Goal: Task Accomplishment & Management: Complete application form

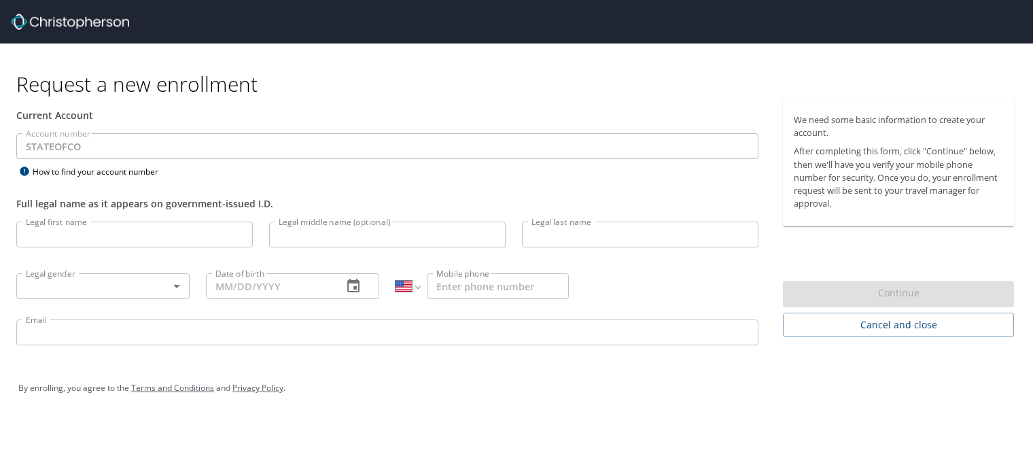
select select "US"
click at [132, 239] on input "Legal first name" at bounding box center [134, 235] width 237 height 26
type input "Mireille"
type input "Pilloud"
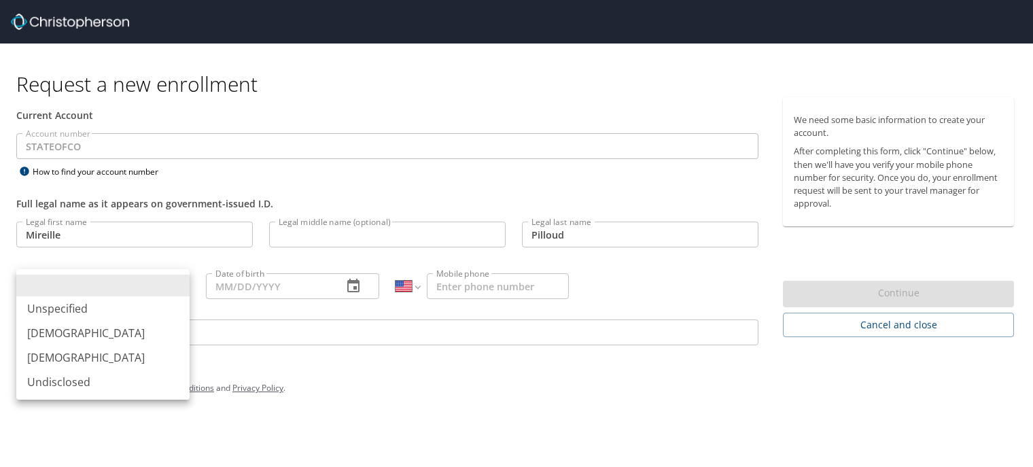
click at [139, 289] on body "Request a new enrollment Current Account Account number STATEOFCO Account numbe…" at bounding box center [516, 233] width 1033 height 467
click at [109, 364] on li "[DEMOGRAPHIC_DATA]" at bounding box center [102, 357] width 173 height 24
type input "[DEMOGRAPHIC_DATA]"
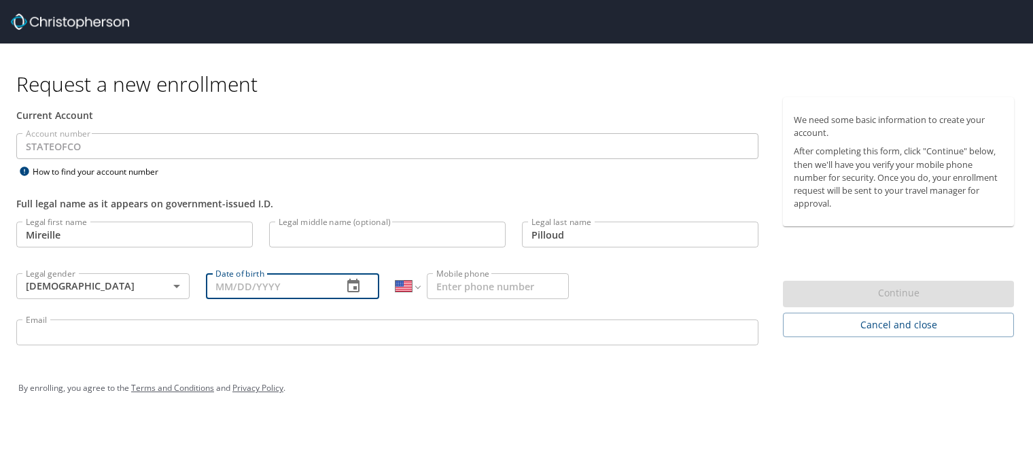
click at [275, 288] on input "Date of birth" at bounding box center [269, 286] width 126 height 26
type input "04/01/1986"
click at [479, 283] on input "Mobile phone" at bounding box center [498, 286] width 142 height 26
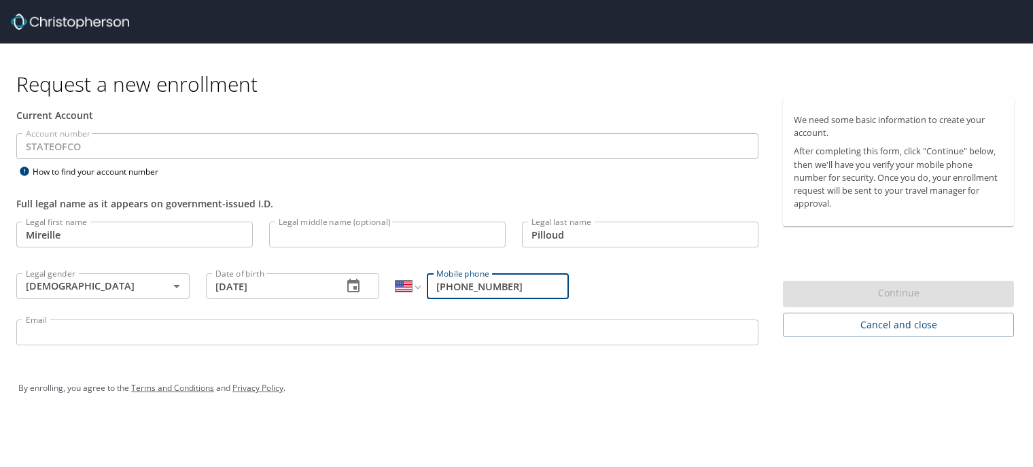
type input "(720) 234-3146"
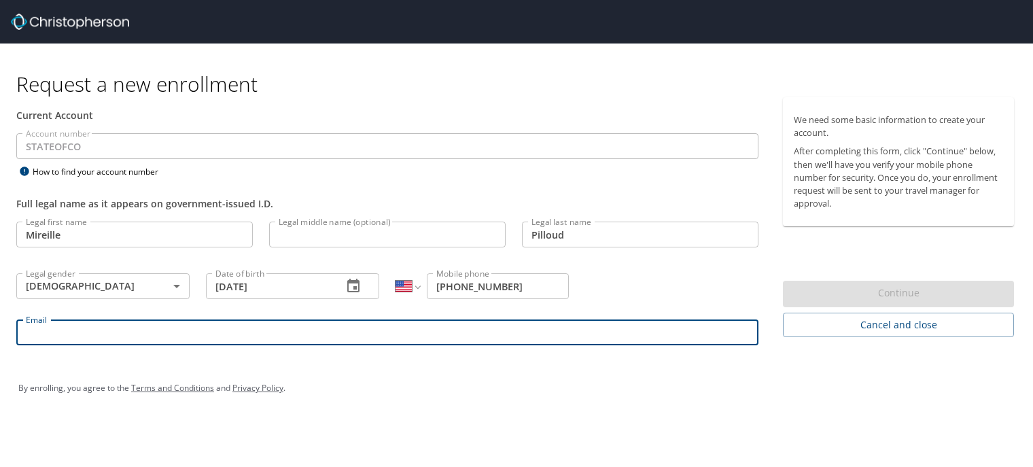
click at [274, 334] on input "Email" at bounding box center [387, 333] width 742 height 26
type input "mireille.pilloud@state.co.us"
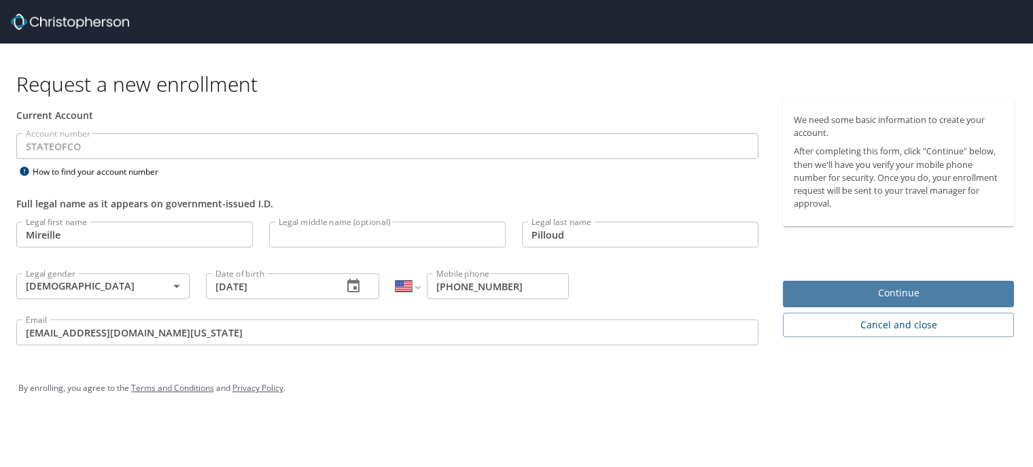
click at [914, 294] on span "Continue" at bounding box center [898, 293] width 209 height 17
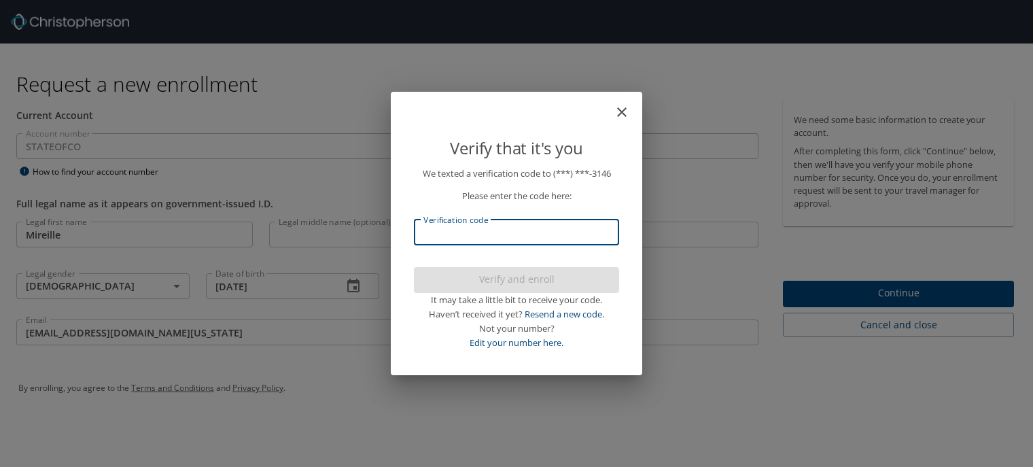
click at [559, 243] on input "Verification code" at bounding box center [516, 233] width 205 height 26
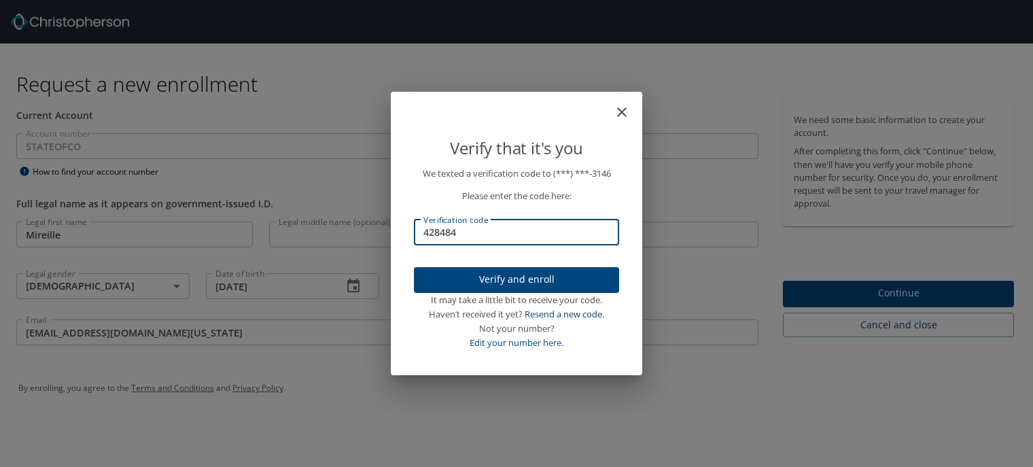
type input "428484"
click at [539, 285] on span "Verify and enroll" at bounding box center [517, 279] width 184 height 17
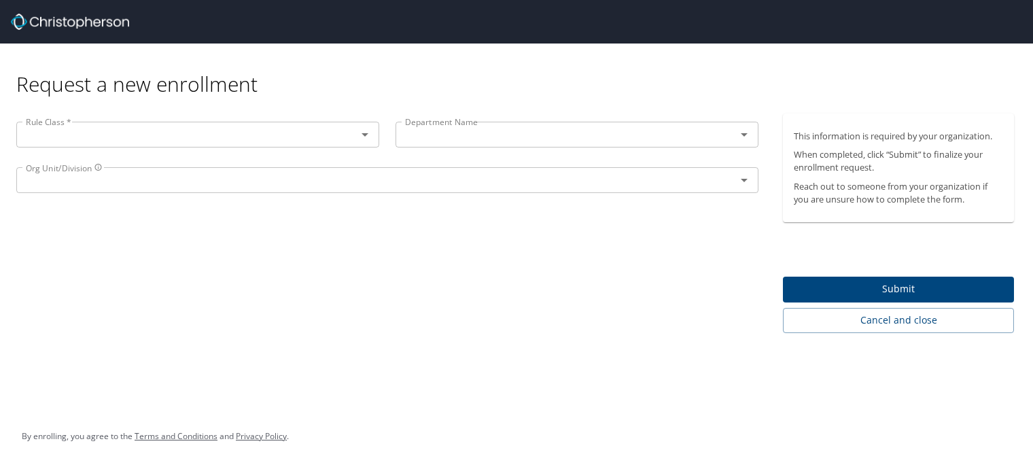
click at [186, 132] on input "text" at bounding box center [177, 135] width 315 height 18
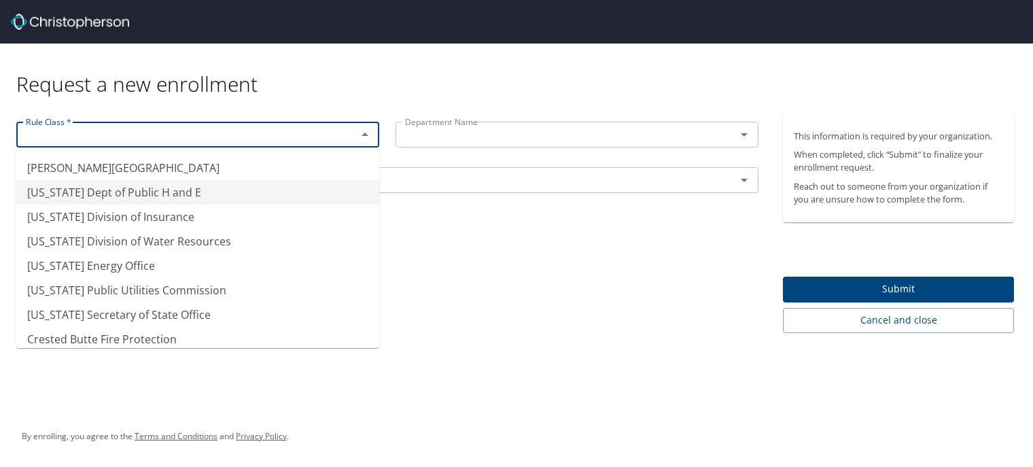
click at [174, 193] on li "Colorado Dept of Public H and E" at bounding box center [197, 192] width 363 height 24
type input "Colorado Dept of Public H and E"
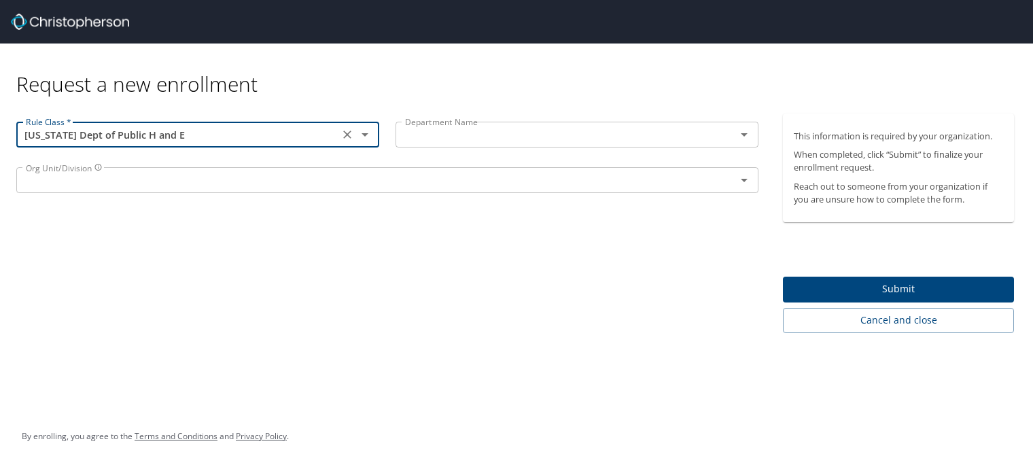
click at [502, 135] on input "text" at bounding box center [557, 135] width 315 height 18
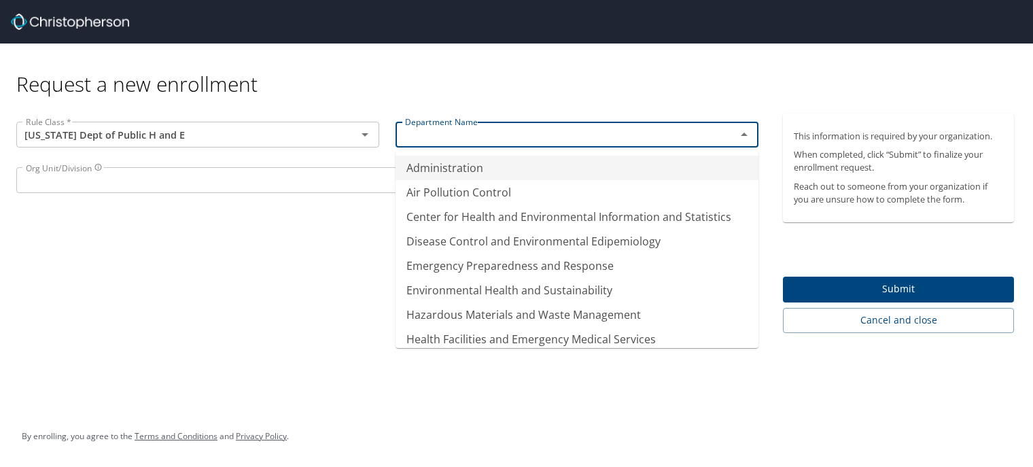
click at [473, 171] on li "Administration" at bounding box center [577, 168] width 363 height 24
type input "Administration"
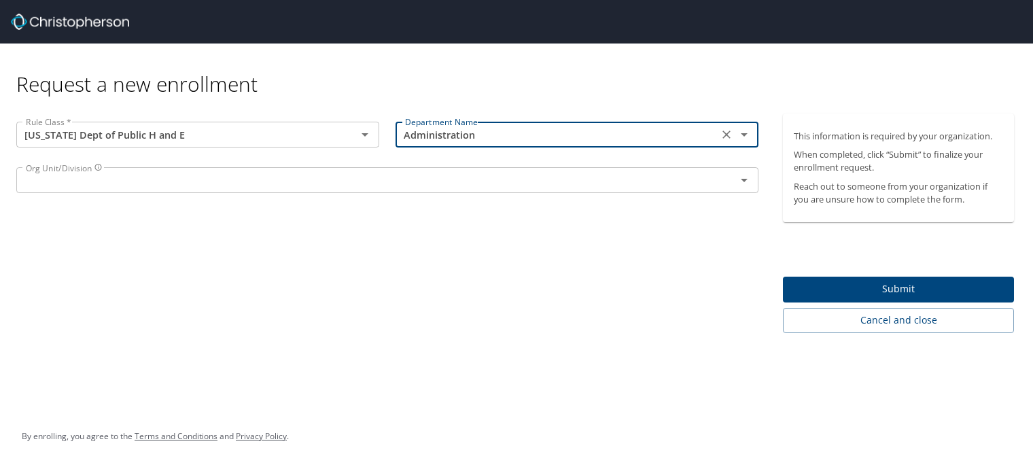
click at [270, 183] on input "text" at bounding box center [367, 180] width 694 height 18
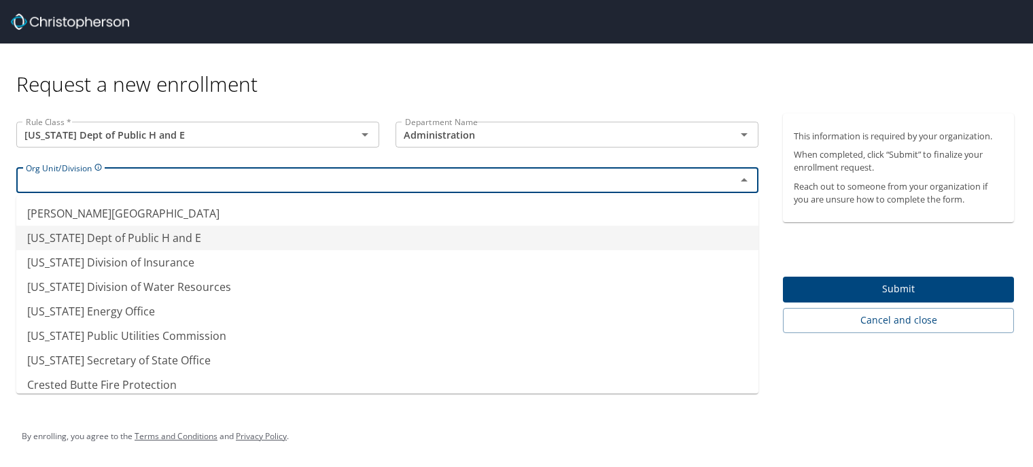
click at [199, 237] on li "Colorado Dept of Public H and E" at bounding box center [387, 238] width 742 height 24
type input "Colorado Dept of Public H and E"
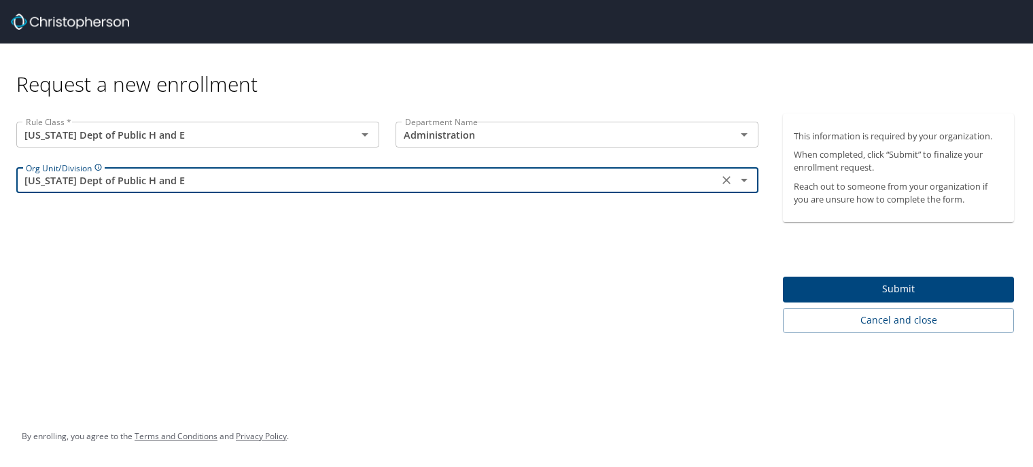
click at [310, 260] on div "Rule Class * Colorado Dept of Public H and E Rule Class * Department Name Admin…" at bounding box center [387, 224] width 775 height 220
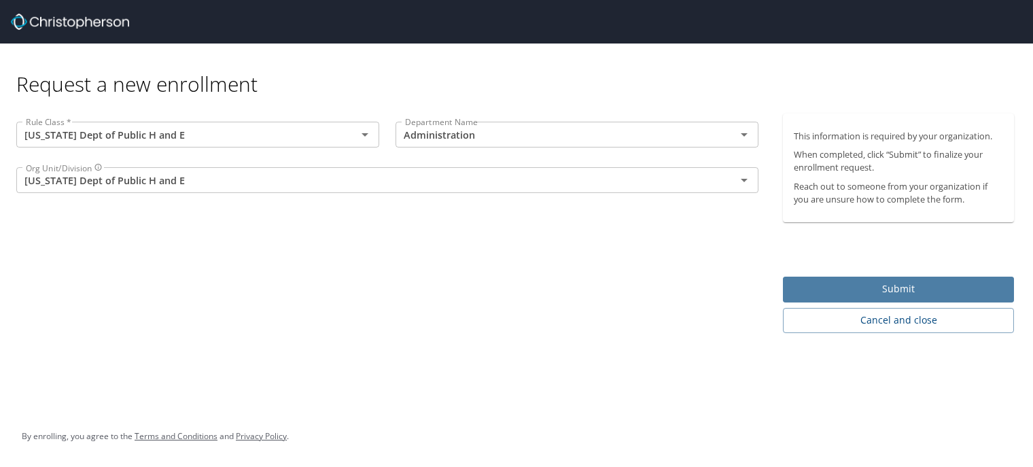
click at [909, 288] on span "Submit" at bounding box center [898, 289] width 209 height 17
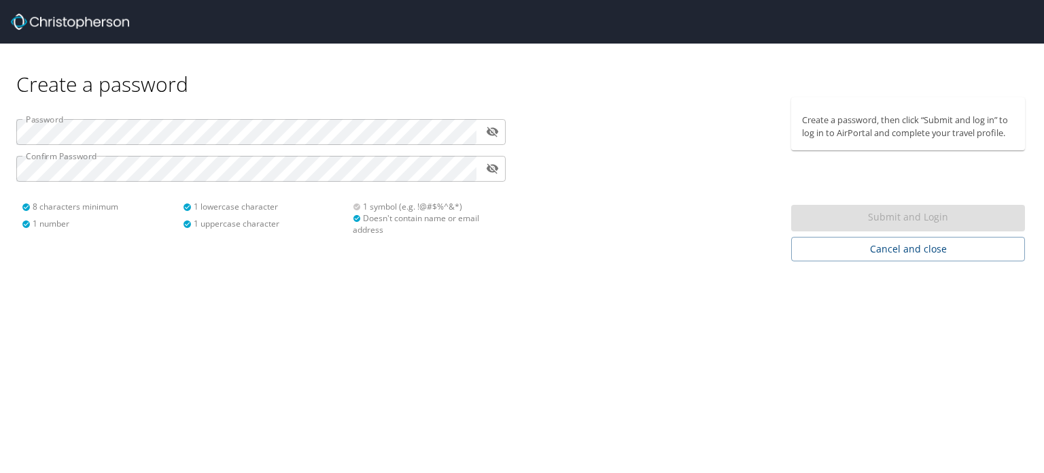
click at [553, 267] on div "Create a password Password ​ Confirm Password ​ 8 characters minimum 1 number 1…" at bounding box center [522, 236] width 1044 height 473
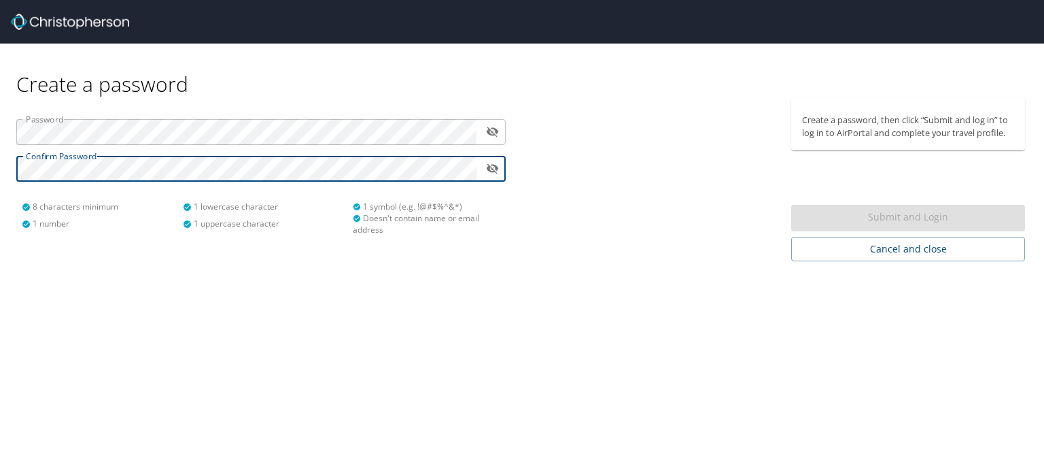
click at [212, 290] on div "Create a password Password ​ Confirm Password ​ 8 characters minimum 1 number 1…" at bounding box center [522, 236] width 1044 height 473
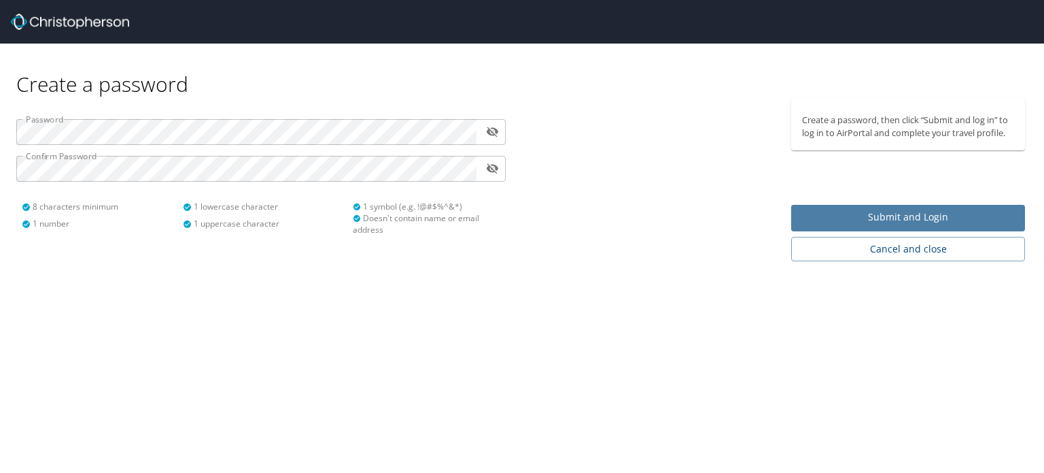
click at [872, 222] on span "Submit and Login" at bounding box center [908, 217] width 212 height 17
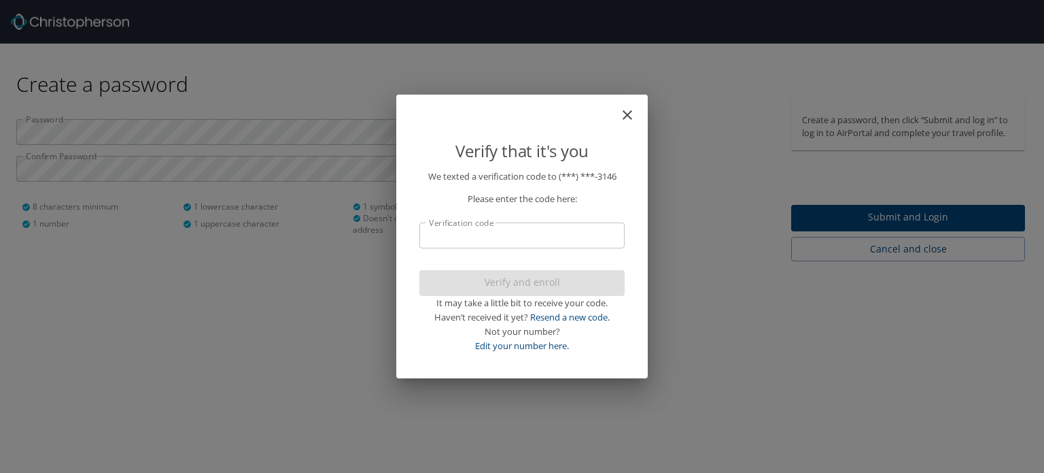
click at [577, 245] on input "Verification code" at bounding box center [521, 235] width 205 height 26
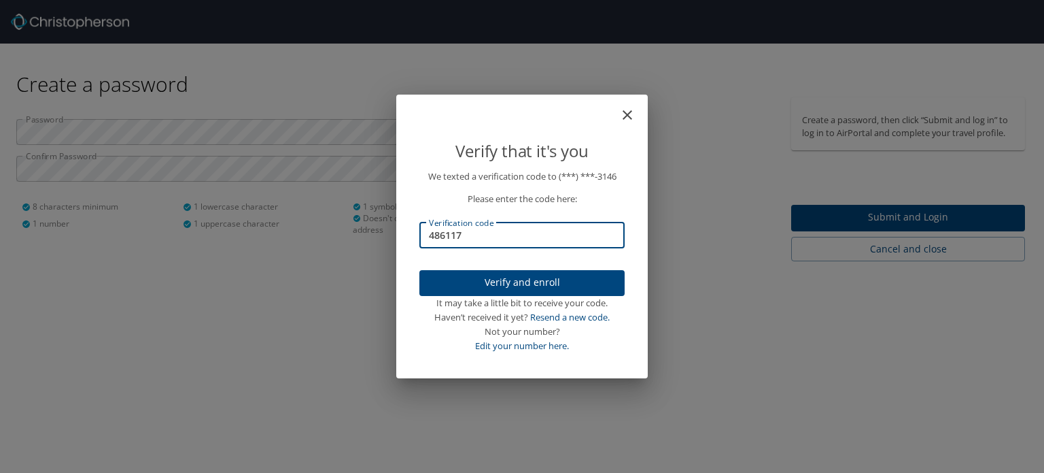
type input "486117"
click at [551, 282] on span "Verify and enroll" at bounding box center [522, 282] width 184 height 17
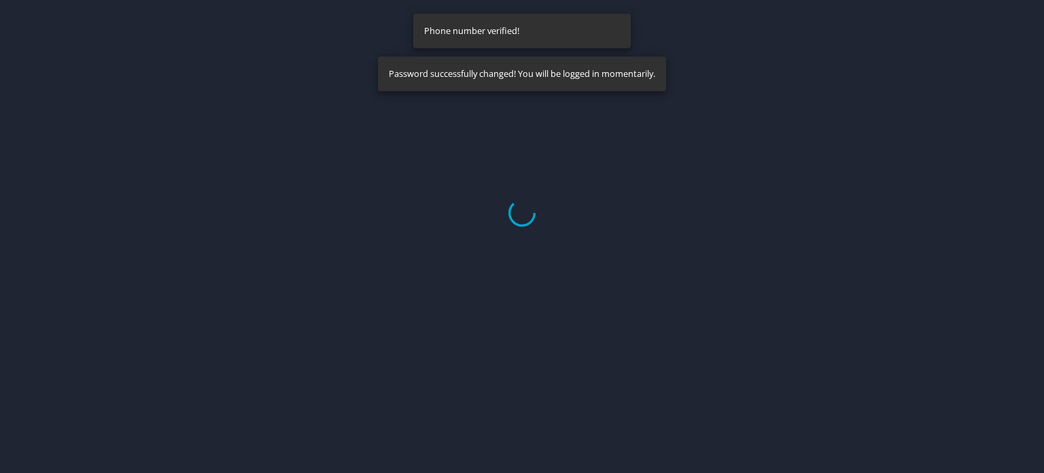
select select "US"
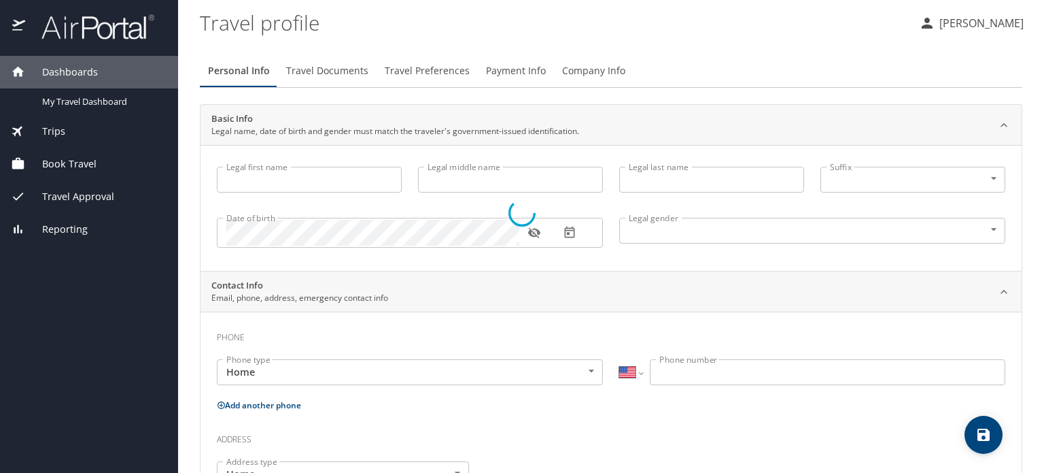
type input "Mireille"
type input "Pilloud"
type input "Female"
select select "US"
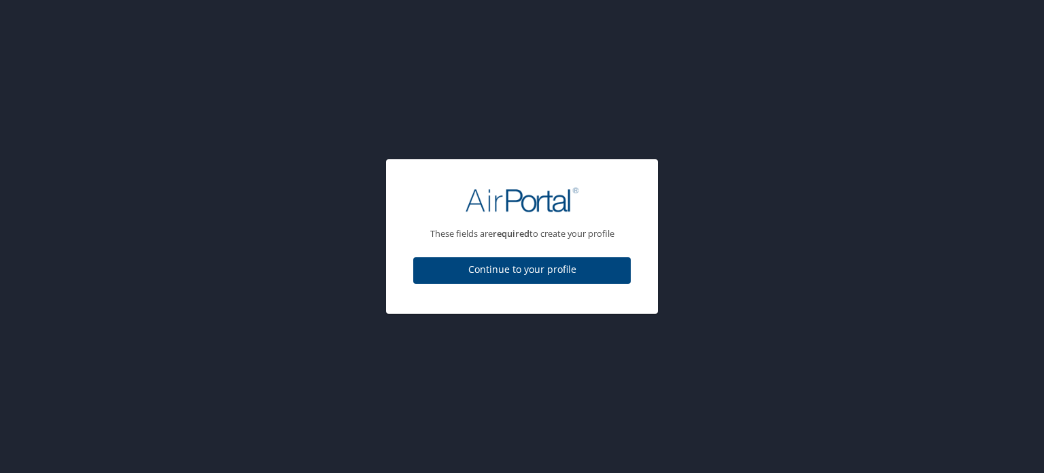
click at [541, 263] on span "Continue to your profile" at bounding box center [522, 269] width 196 height 17
select select "US"
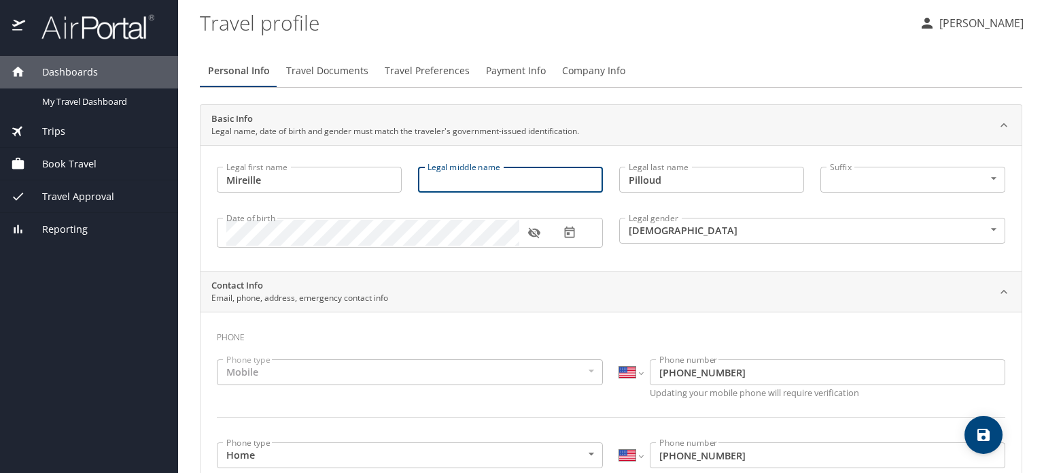
click at [494, 184] on input "Legal middle name" at bounding box center [510, 180] width 185 height 26
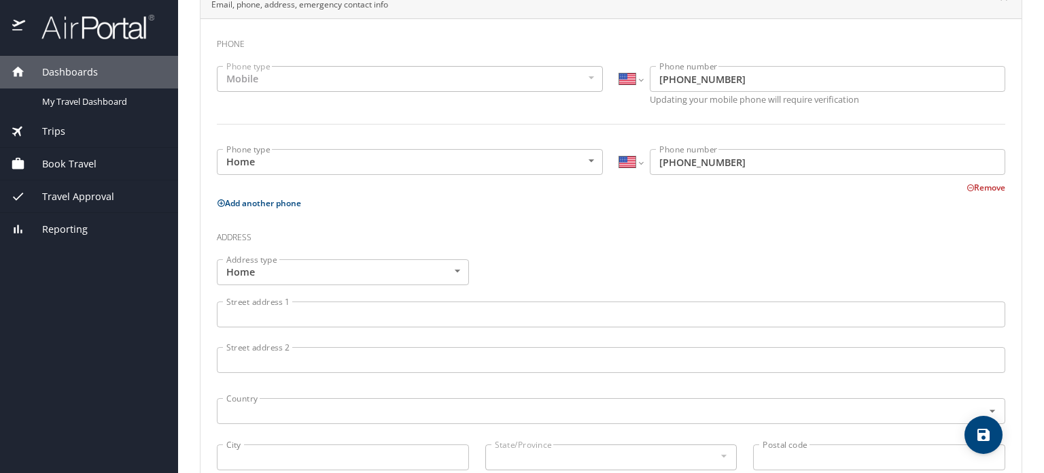
scroll to position [292, 0]
type input "Dierre"
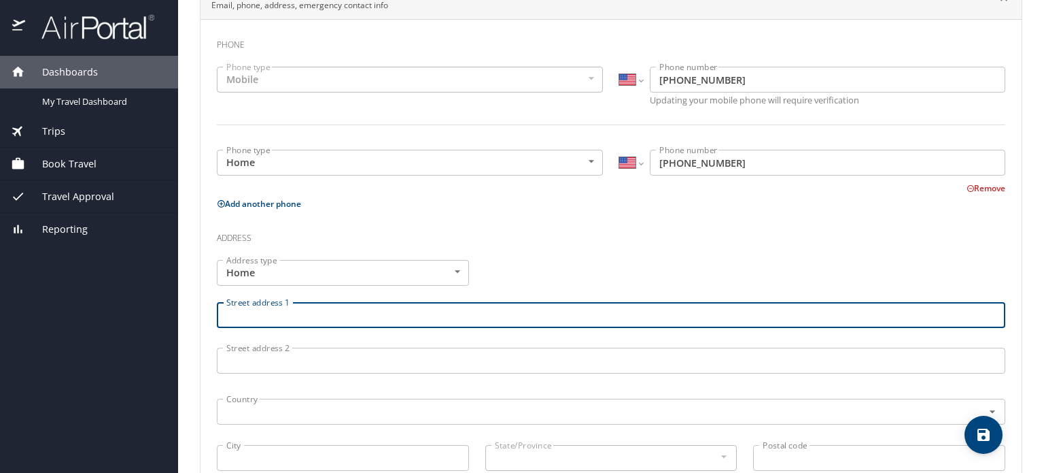
click at [490, 320] on input "Street address 1" at bounding box center [611, 315] width 789 height 26
type input "1301 Reed Street"
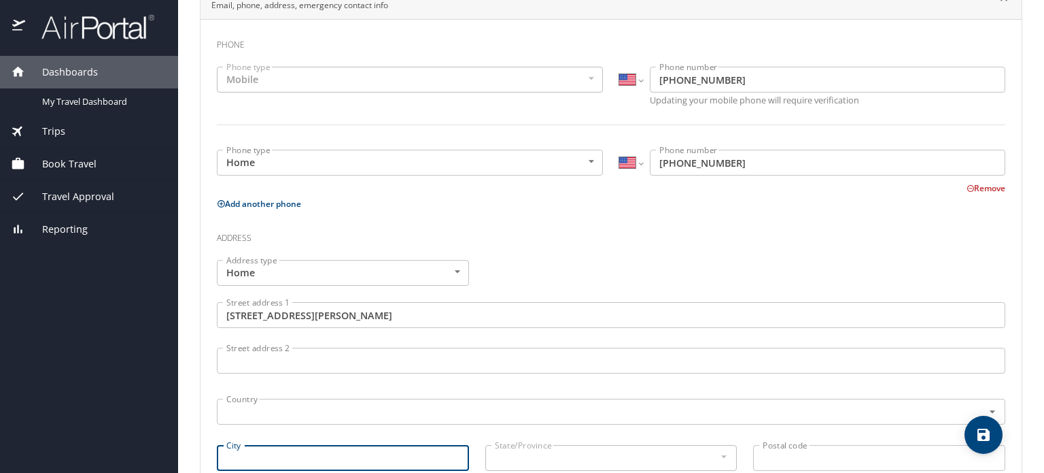
type input "D"
type input "Lakewood"
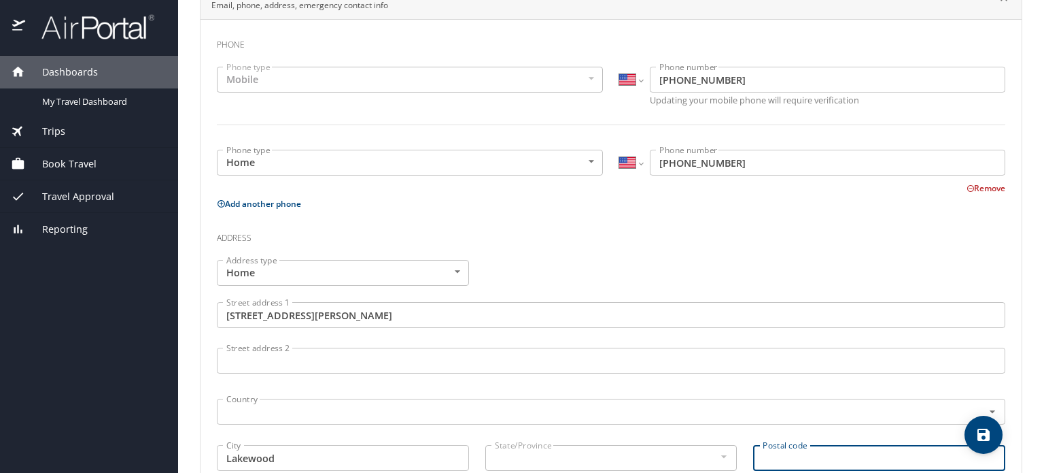
scroll to position [481, 0]
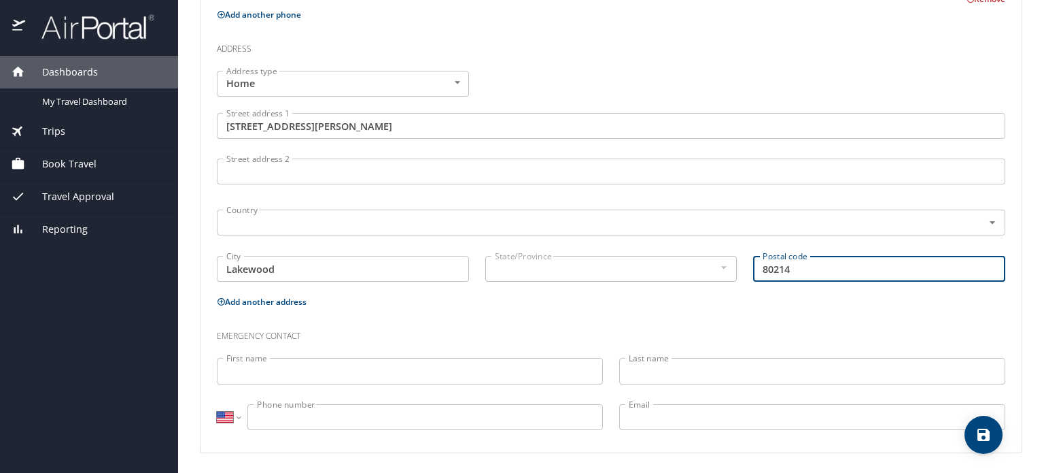
type input "80214"
click at [455, 375] on input "First name" at bounding box center [410, 371] width 386 height 26
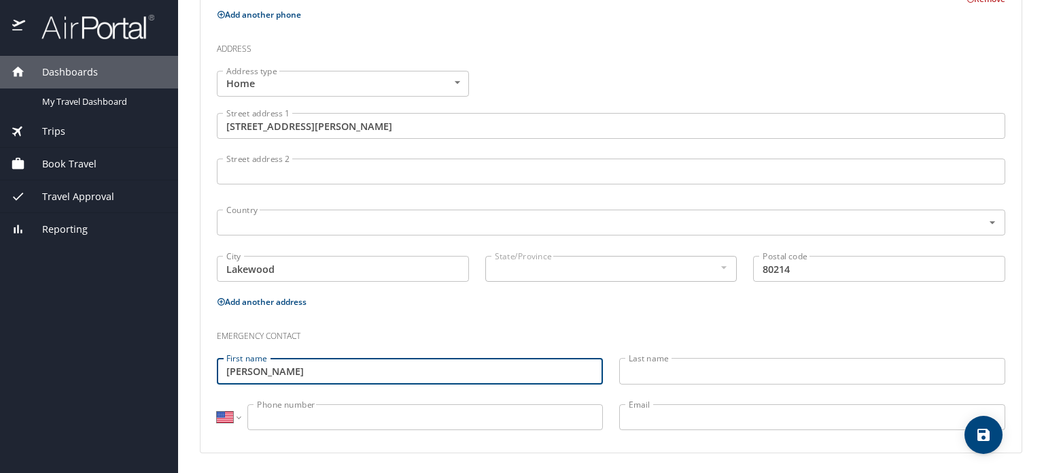
type input "Mae"
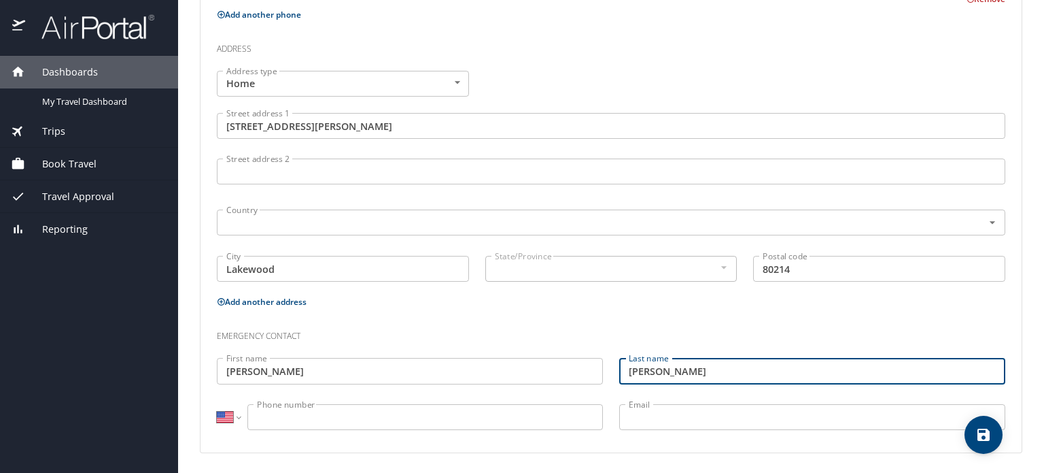
type input "Phillips"
click at [387, 413] on input "Phone number" at bounding box center [425, 417] width 356 height 26
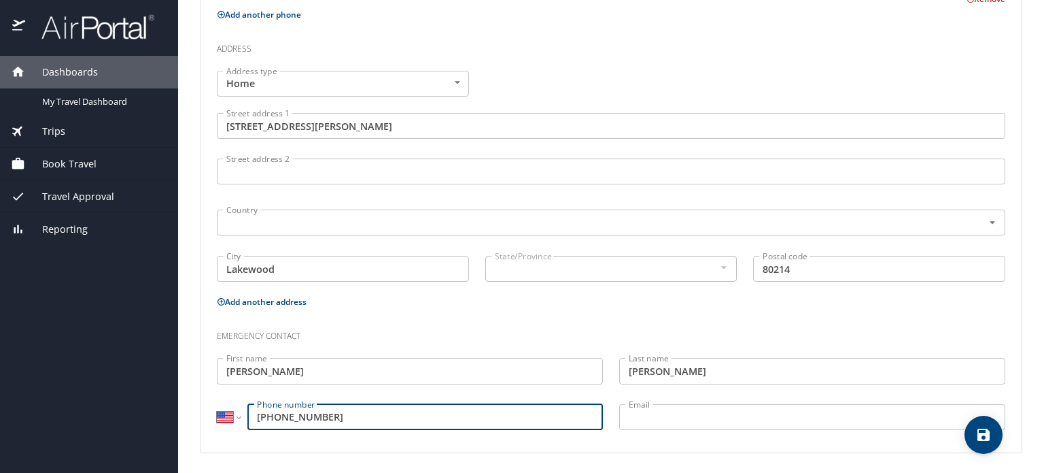
type input "(720) 384-5996"
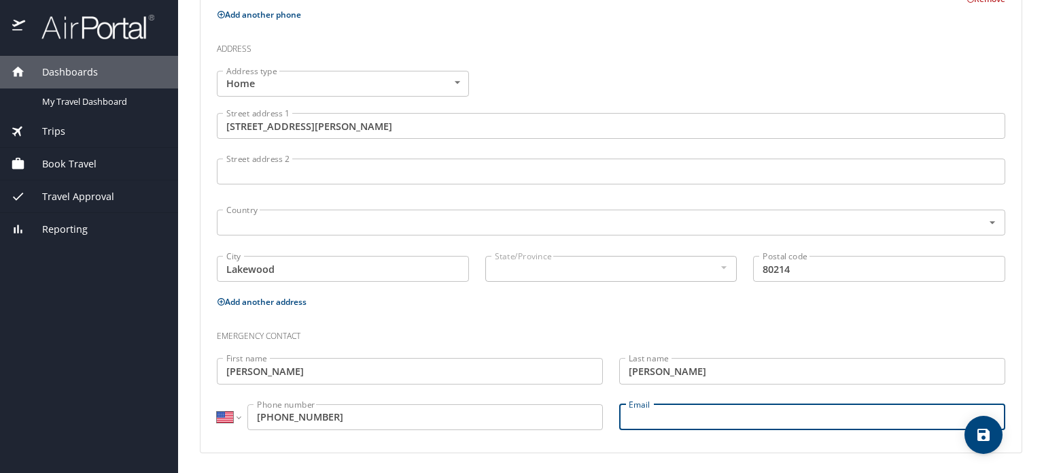
click at [693, 421] on input "Email" at bounding box center [812, 417] width 386 height 26
type input "maphil.colo@gmail.com"
click at [636, 380] on input "Phillips" at bounding box center [812, 371] width 386 height 26
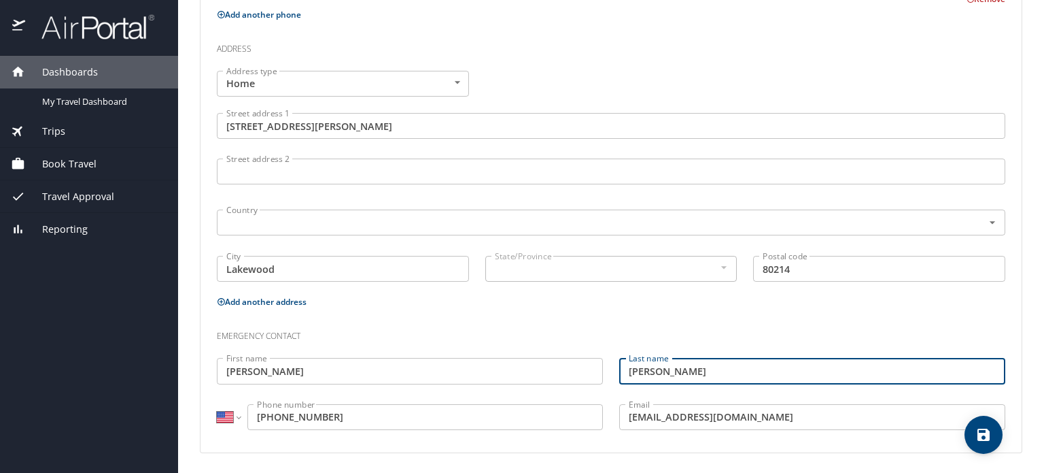
click at [981, 434] on icon "save" at bounding box center [984, 434] width 12 height 12
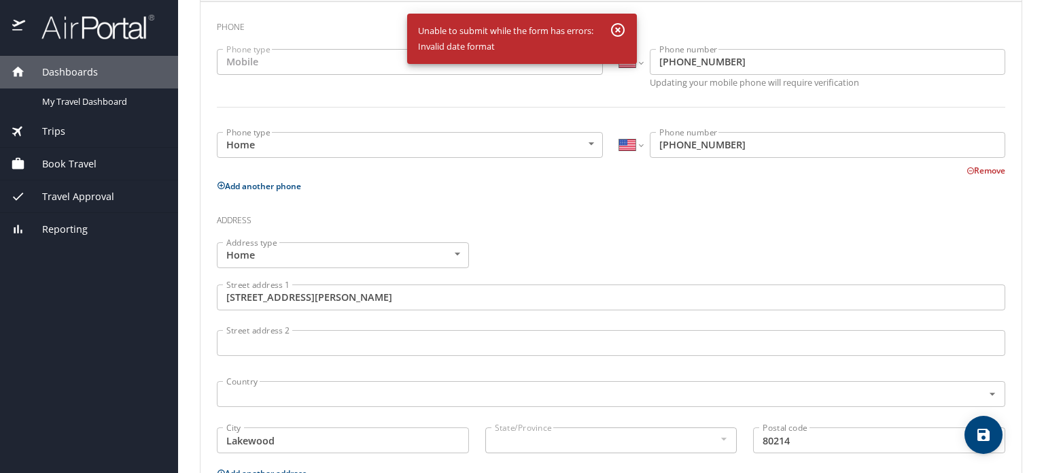
scroll to position [318, 0]
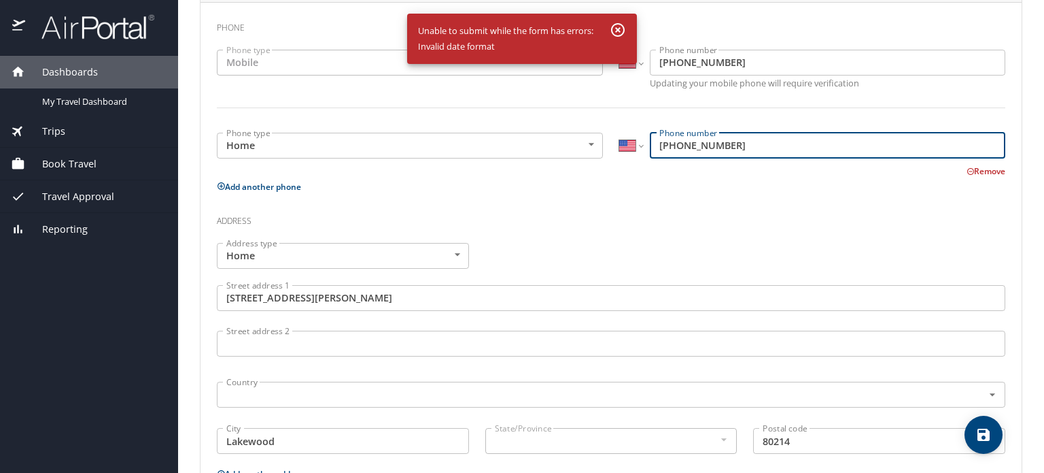
drag, startPoint x: 735, startPoint y: 149, endPoint x: 574, endPoint y: 146, distance: 161.2
click at [574, 146] on div "Phone type Home Home Phone type International Afghanistan Åland Islands Albania…" at bounding box center [611, 151] width 805 height 54
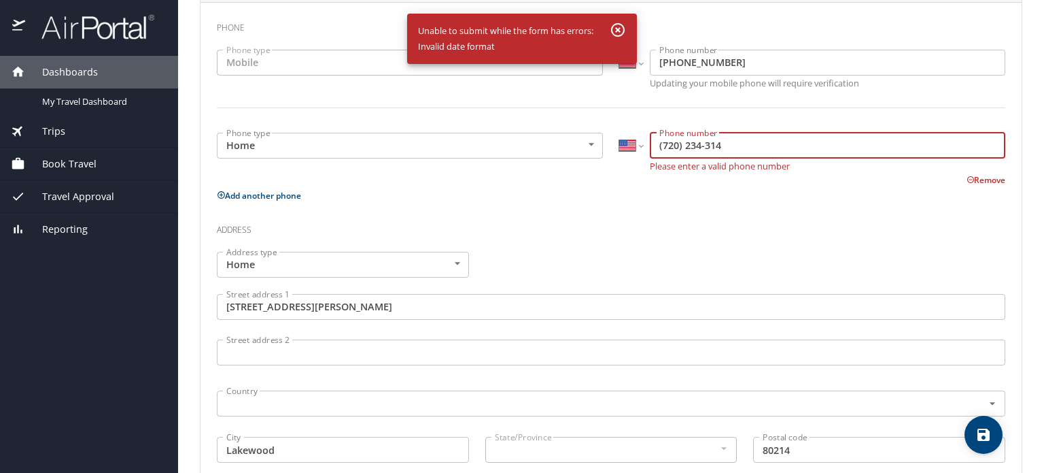
type input "(720) 234-3146"
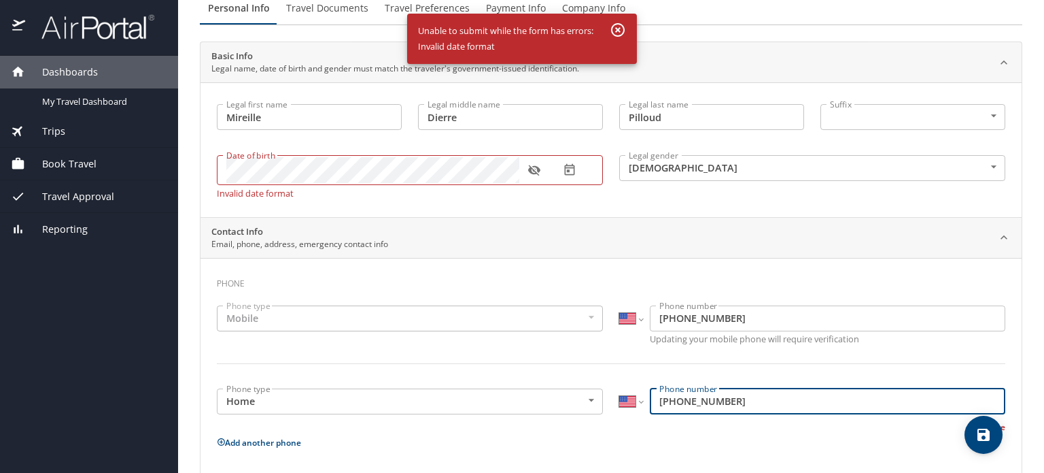
scroll to position [60, 0]
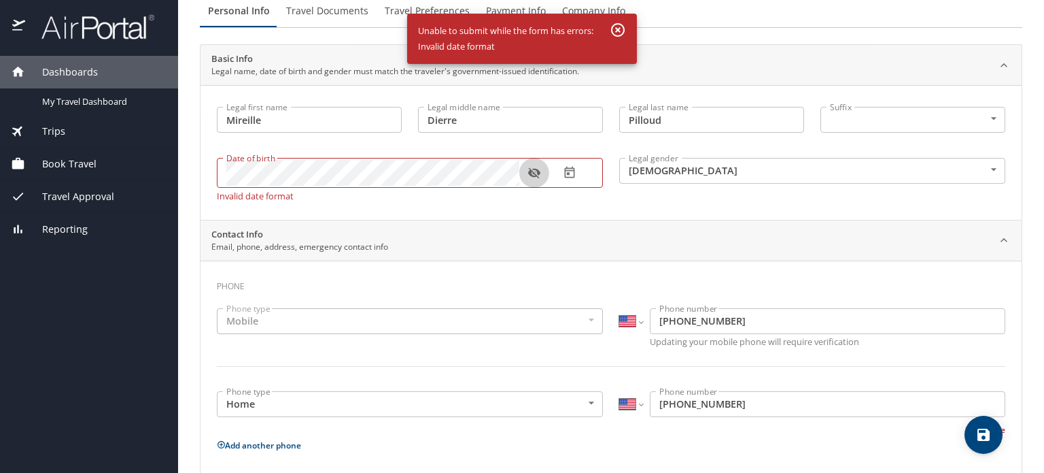
click at [536, 174] on icon "button" at bounding box center [534, 173] width 12 height 11
click at [195, 162] on main "Travel profile Mireille Pilloud Personal Info Travel Documents Travel Preferenc…" at bounding box center [611, 236] width 866 height 473
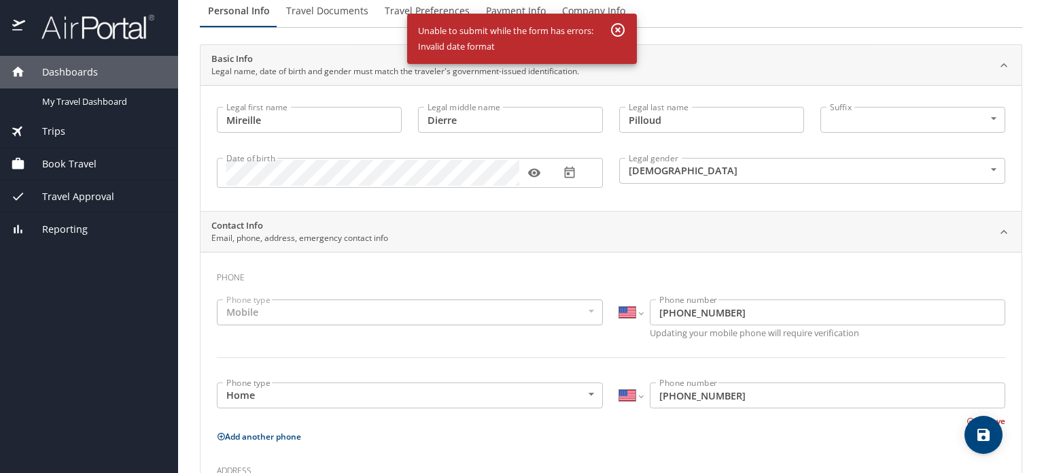
click at [528, 220] on div "Contact Info Email, phone, address, emergency contact info" at bounding box center [600, 232] width 778 height 26
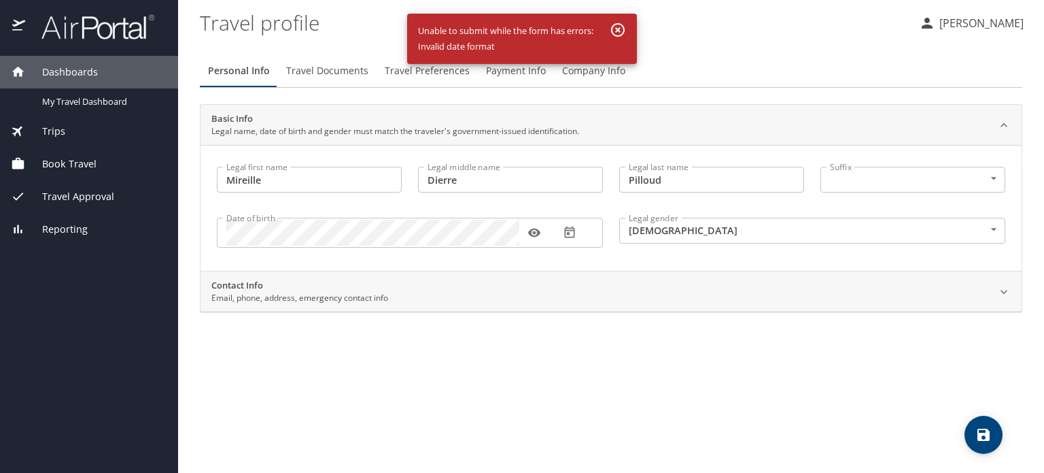
scroll to position [0, 0]
click at [533, 300] on div "Contact Info Email, phone, address, emergency contact info" at bounding box center [600, 292] width 778 height 26
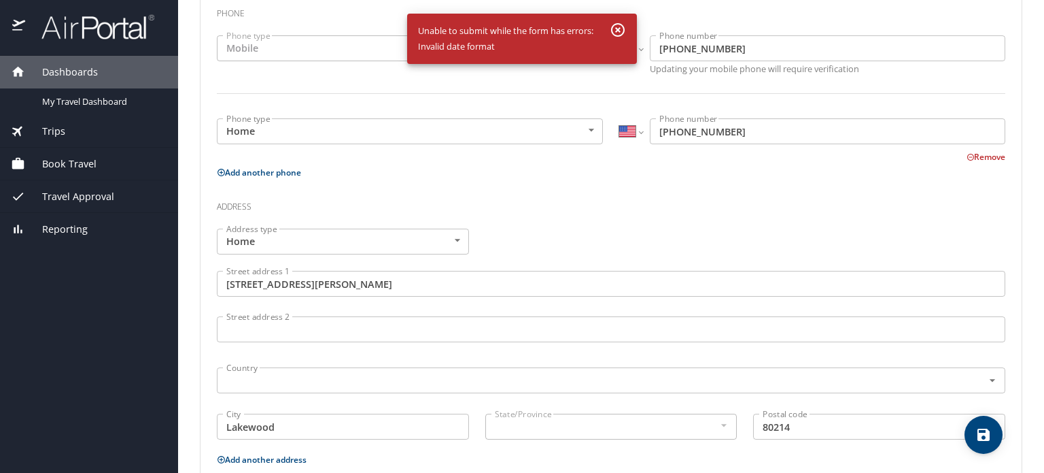
scroll to position [337, 0]
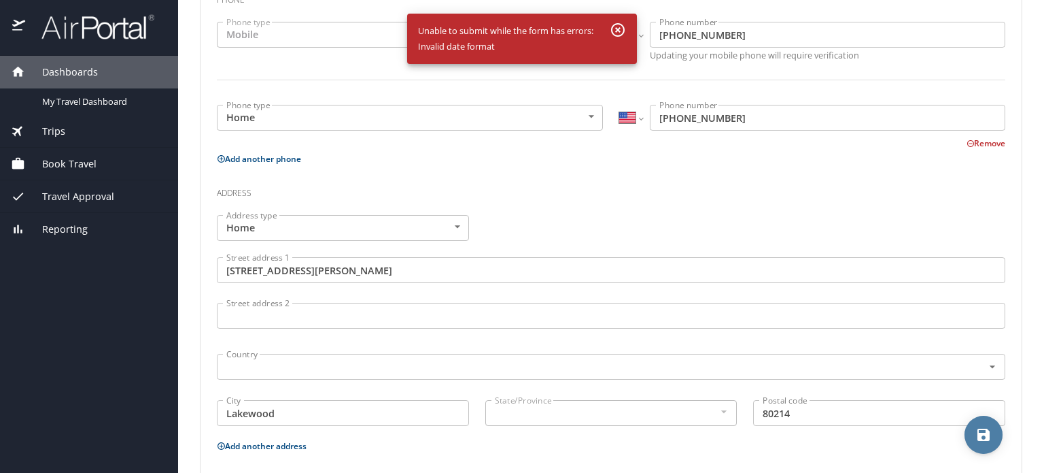
click at [980, 437] on icon "save" at bounding box center [984, 434] width 12 height 12
select select "US"
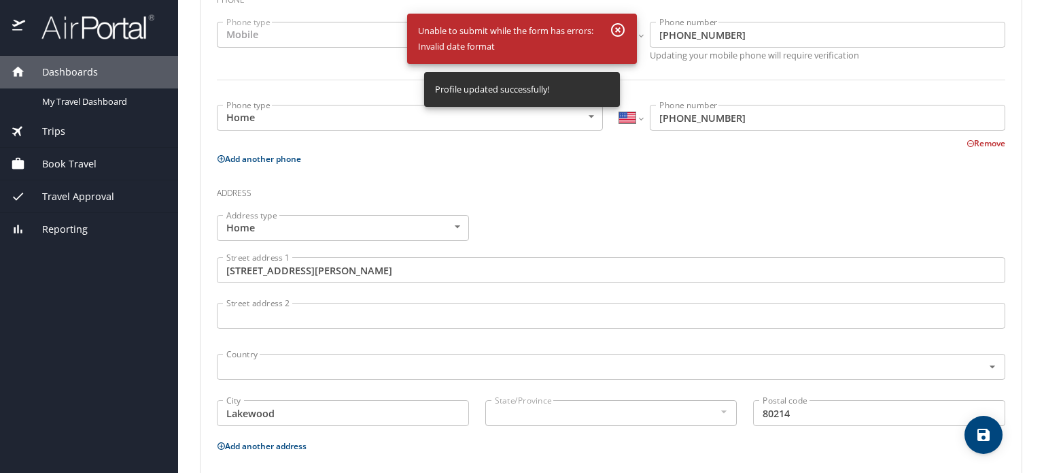
select select "US"
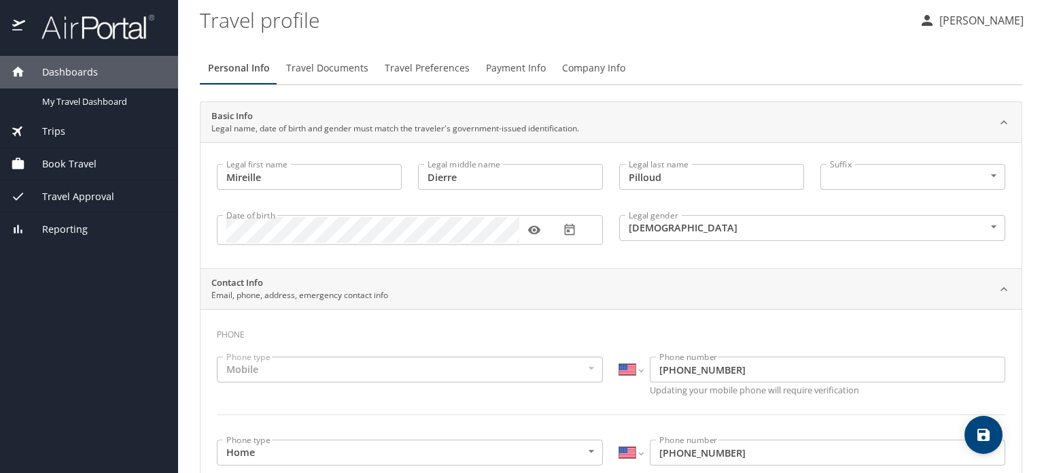
scroll to position [0, 0]
click at [348, 71] on span "Travel Documents" at bounding box center [327, 71] width 82 height 17
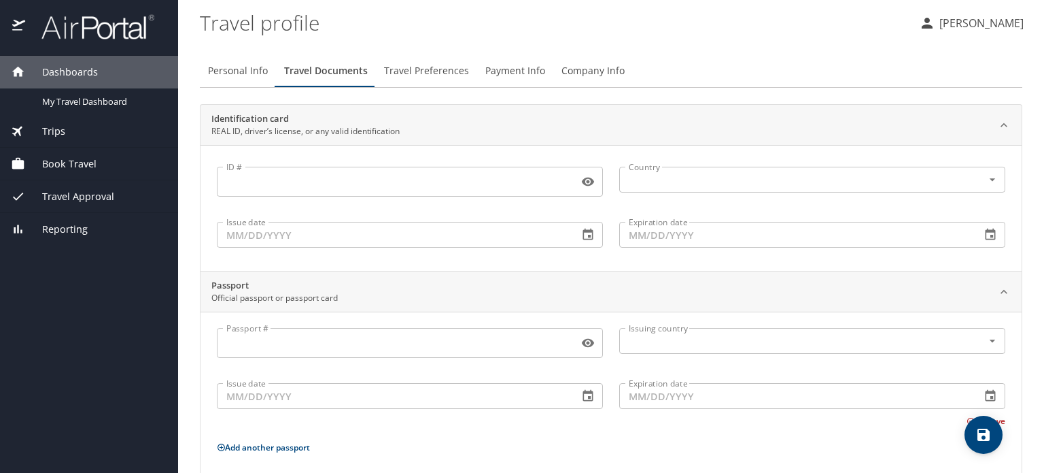
click at [263, 181] on input "ID #" at bounding box center [395, 182] width 356 height 26
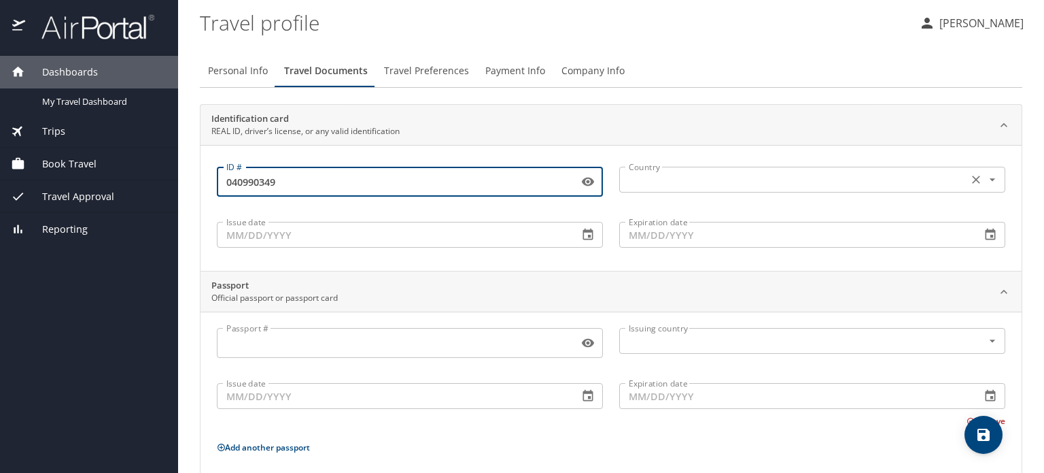
type input "040990349"
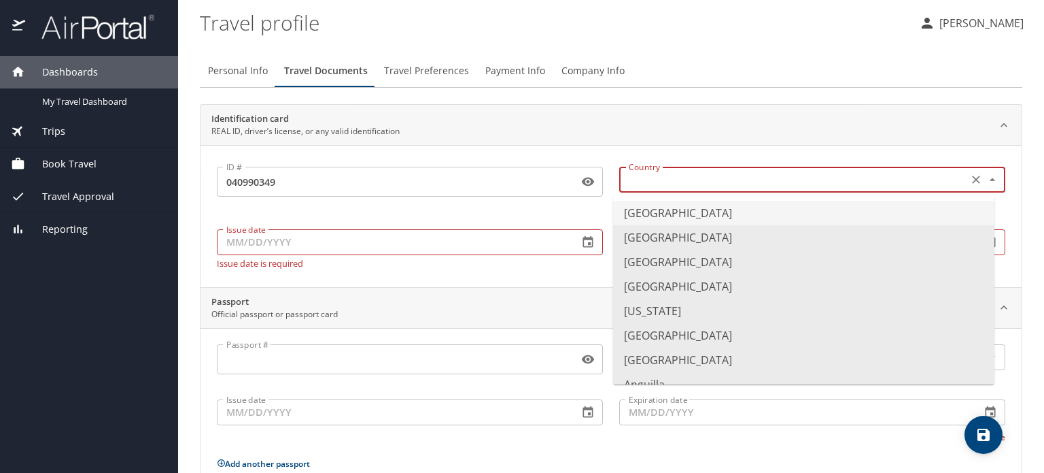
click at [655, 176] on input "text" at bounding box center [792, 180] width 338 height 18
click at [654, 216] on li "United States of America" at bounding box center [803, 213] width 381 height 24
type input "United States of America"
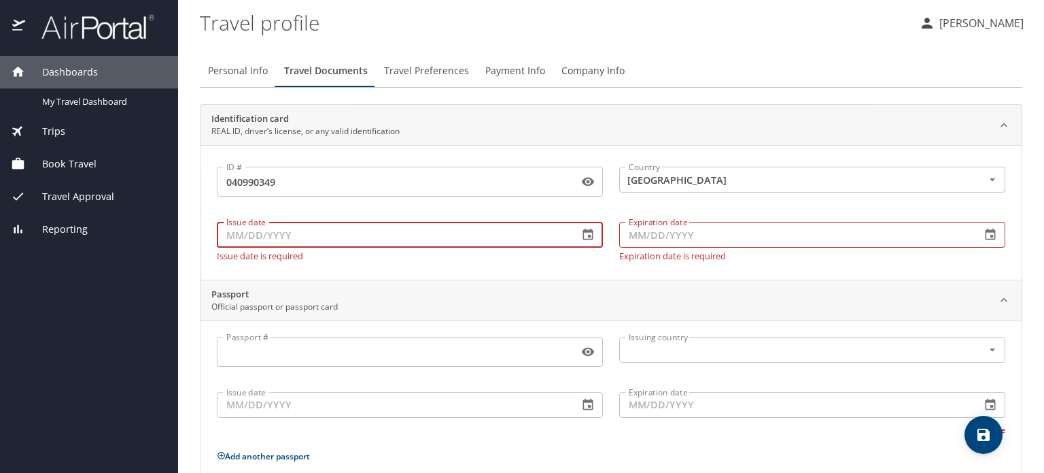
click at [487, 239] on input "Issue date" at bounding box center [392, 235] width 351 height 26
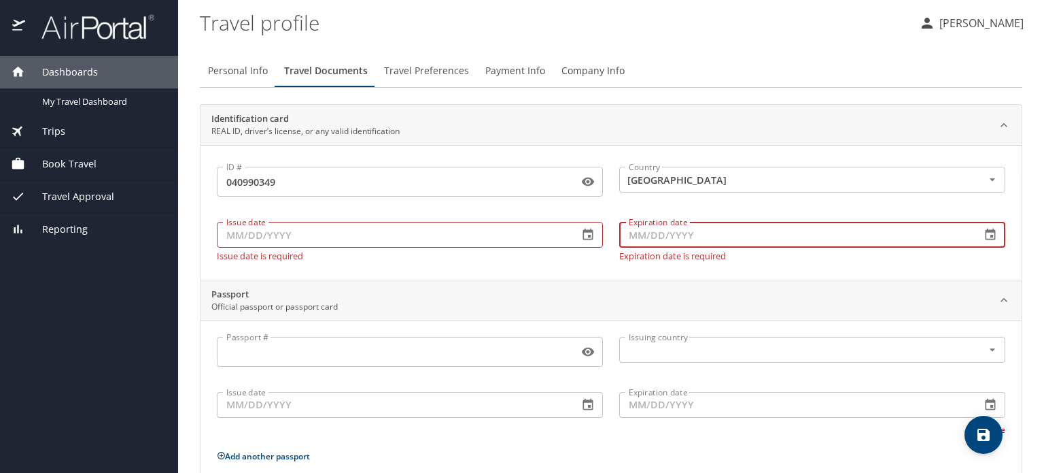
click at [685, 233] on input "Expiration date" at bounding box center [794, 235] width 351 height 26
type input "04/01/2027"
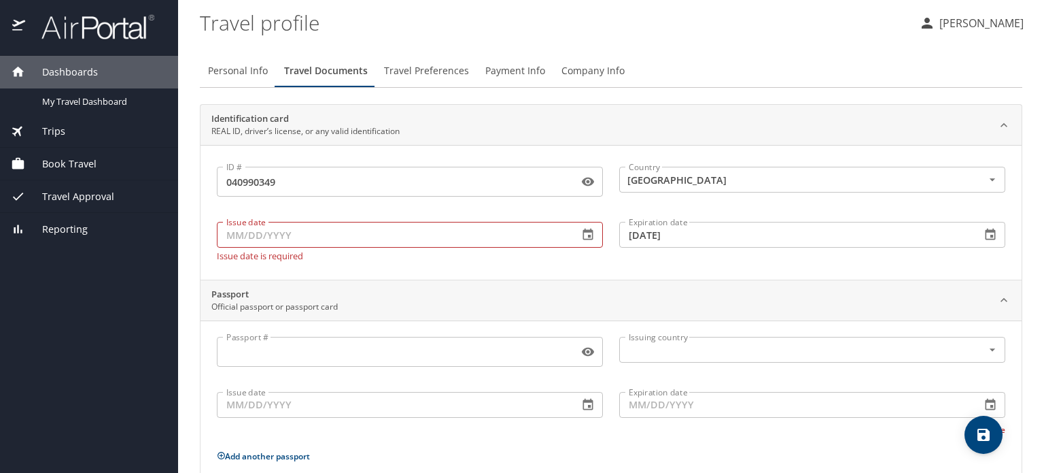
click at [598, 267] on div "Issue date Issue date Issue date is required" at bounding box center [410, 238] width 403 height 61
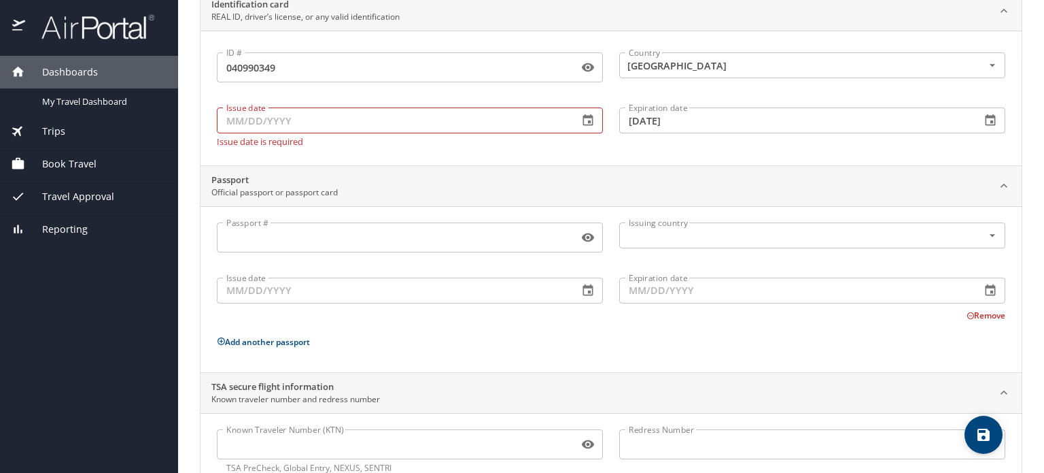
scroll to position [155, 0]
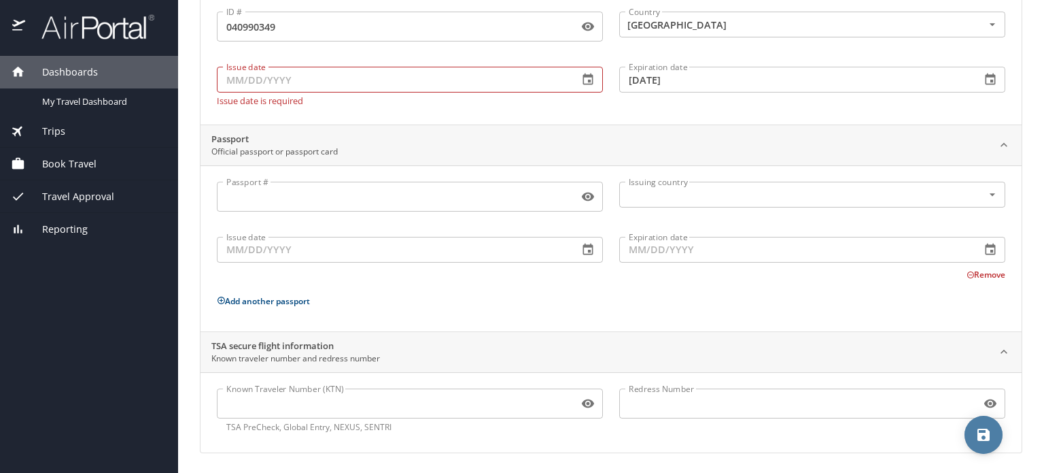
click at [996, 437] on span "save" at bounding box center [984, 434] width 38 height 16
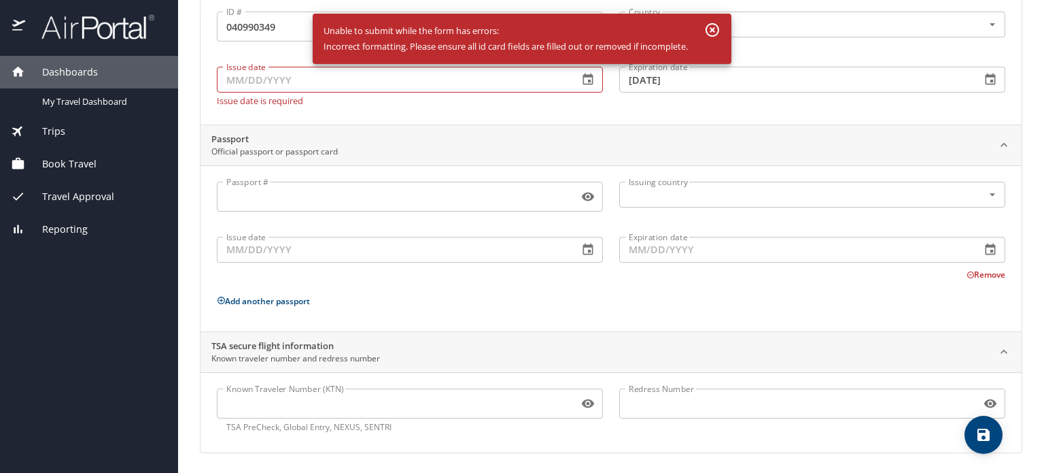
scroll to position [0, 0]
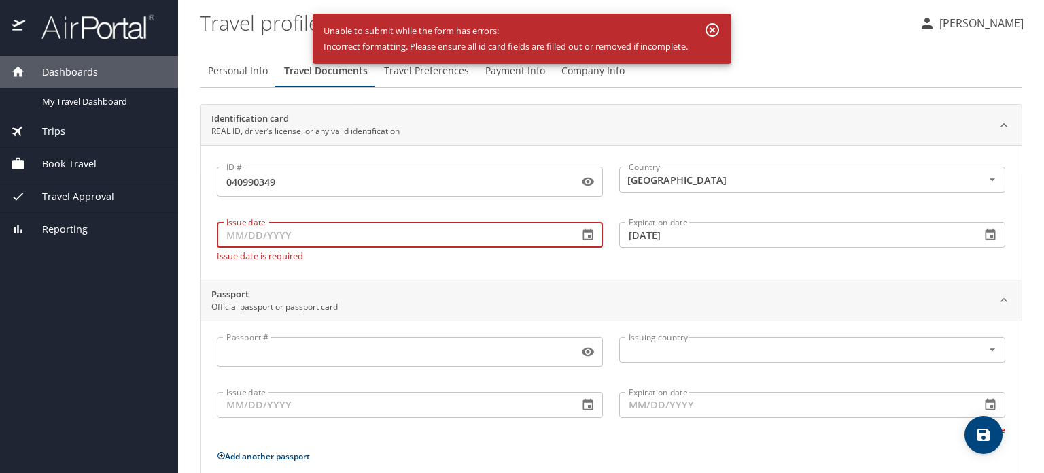
click at [330, 233] on input "Issue date" at bounding box center [392, 235] width 351 height 26
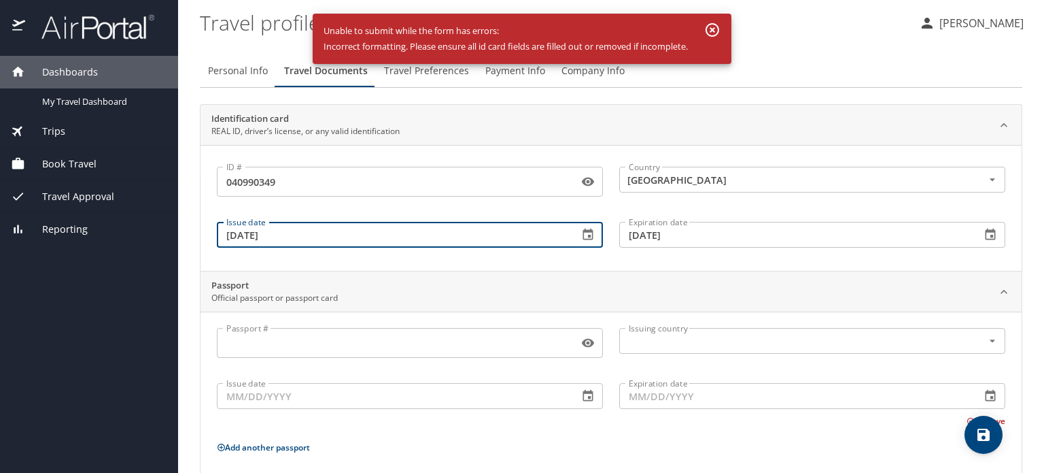
scroll to position [147, 0]
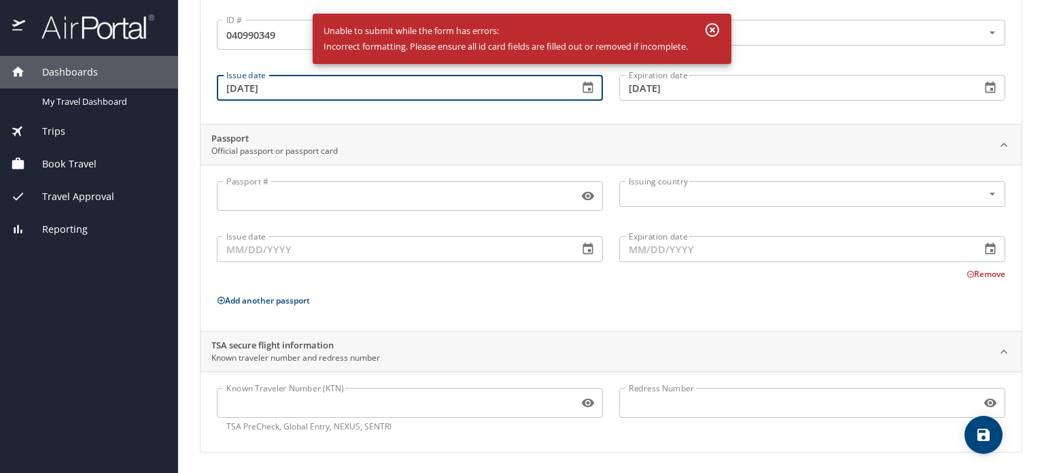
type input "02/22/2022"
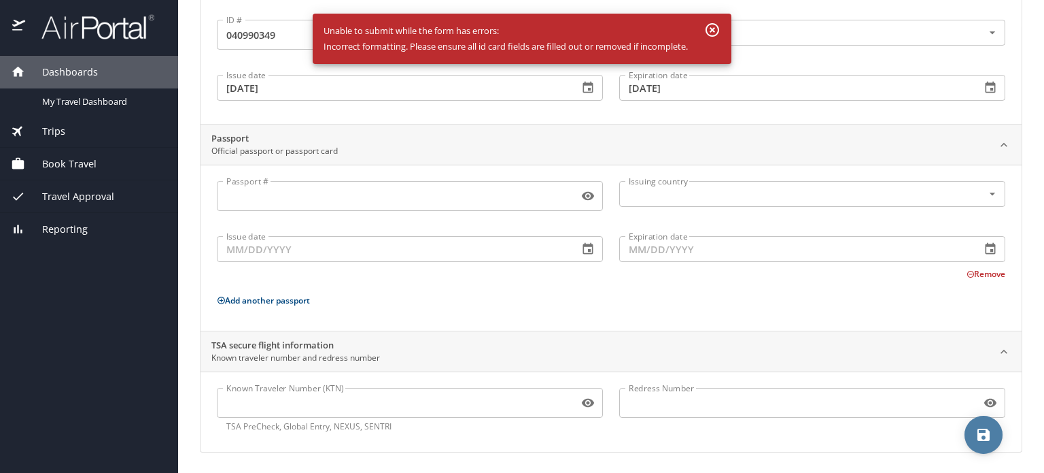
click at [986, 436] on icon "save" at bounding box center [984, 434] width 12 height 12
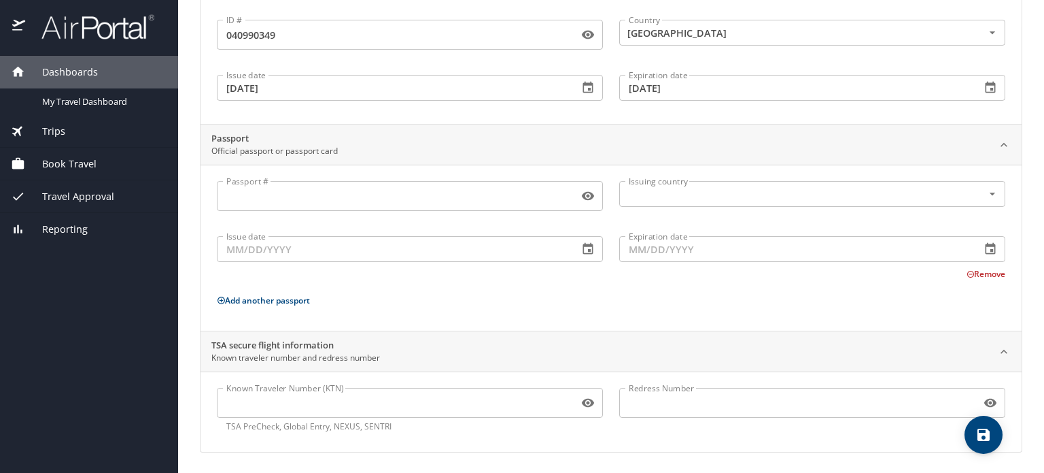
scroll to position [0, 0]
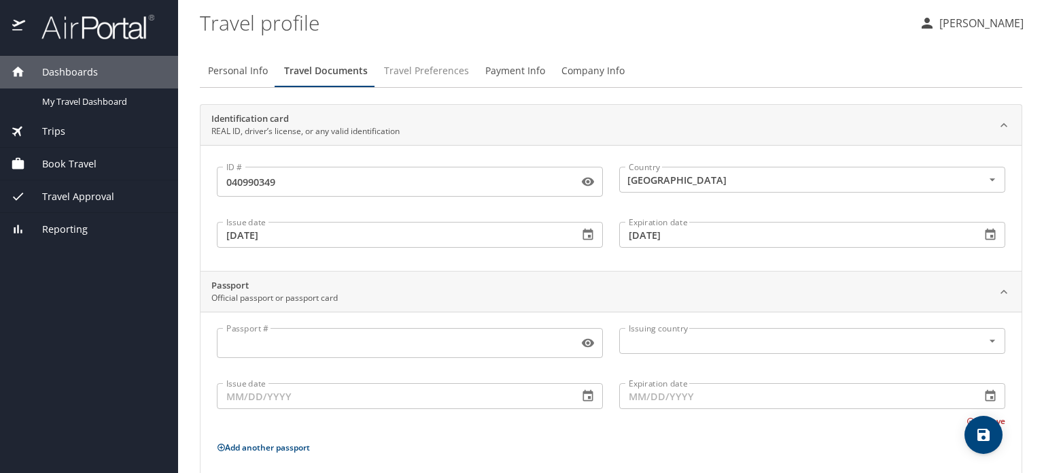
click at [443, 75] on span "Travel Preferences" at bounding box center [426, 71] width 85 height 17
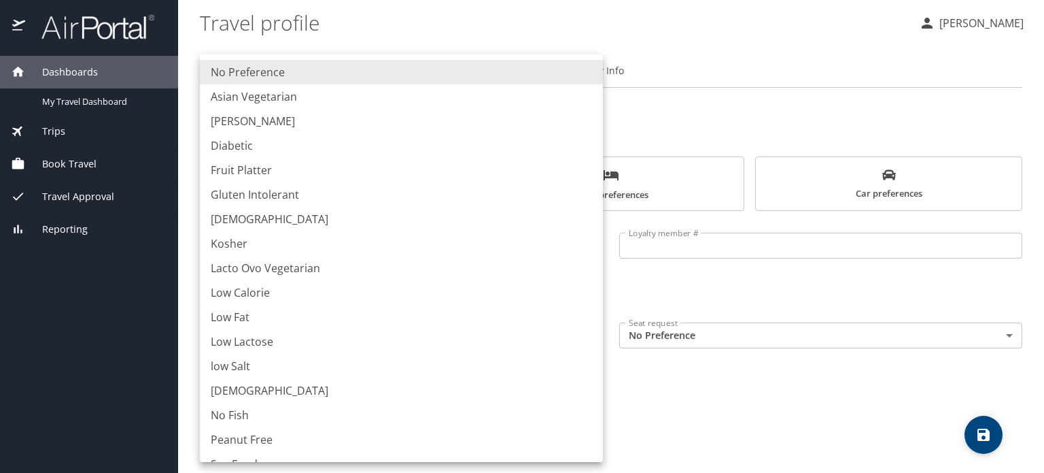
click at [375, 374] on body "Dashboards My Travel Dashboard Trips Current / Future Trips Past Trips Trips Mi…" at bounding box center [522, 236] width 1044 height 473
click at [747, 383] on div at bounding box center [522, 236] width 1044 height 473
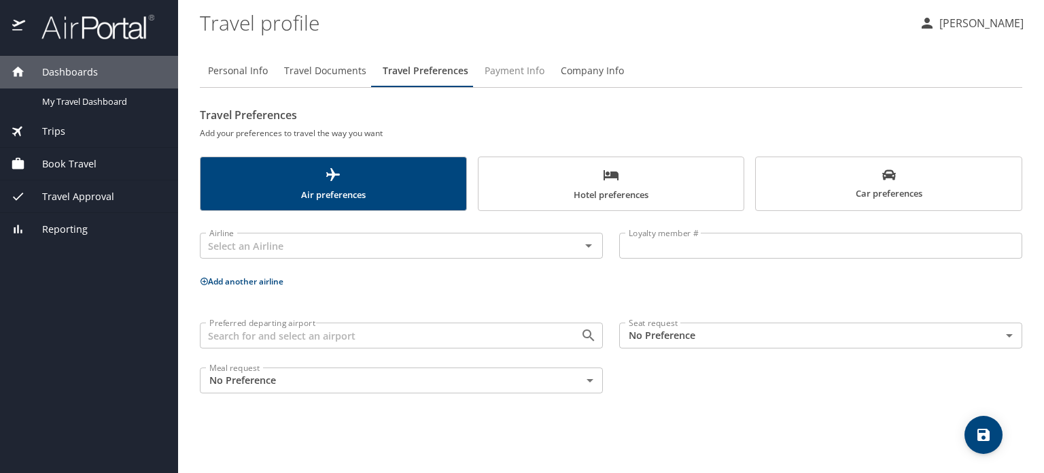
click at [506, 73] on span "Payment Info" at bounding box center [515, 71] width 60 height 17
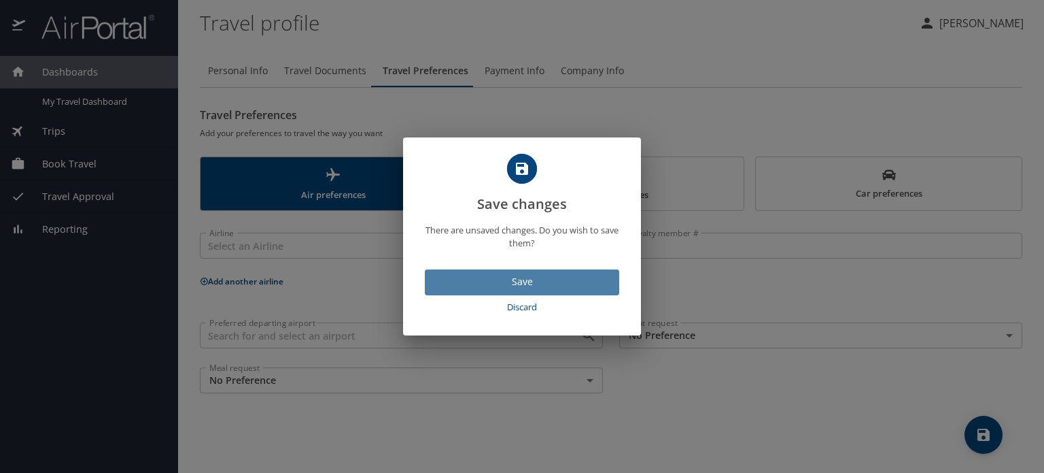
click at [526, 276] on span "Save" at bounding box center [522, 281] width 173 height 17
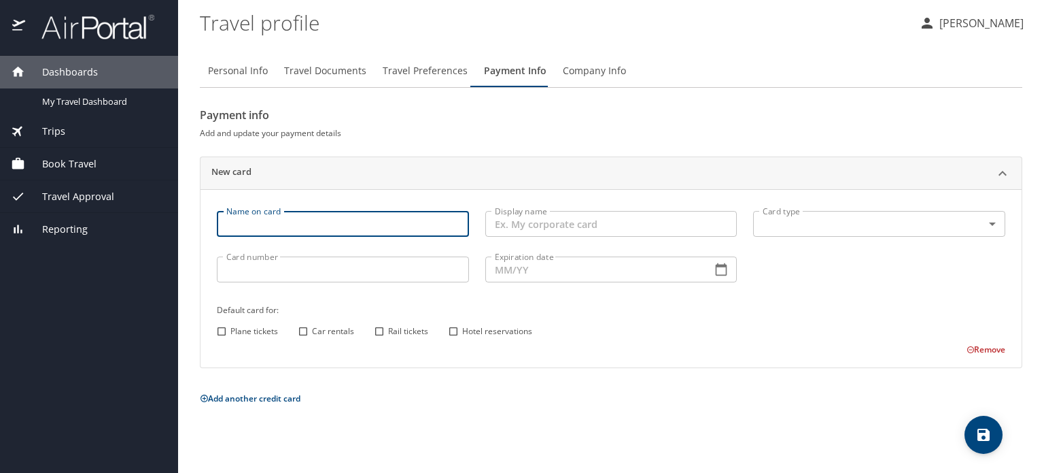
click at [318, 227] on input "Name on card" at bounding box center [343, 224] width 252 height 26
type input "M"
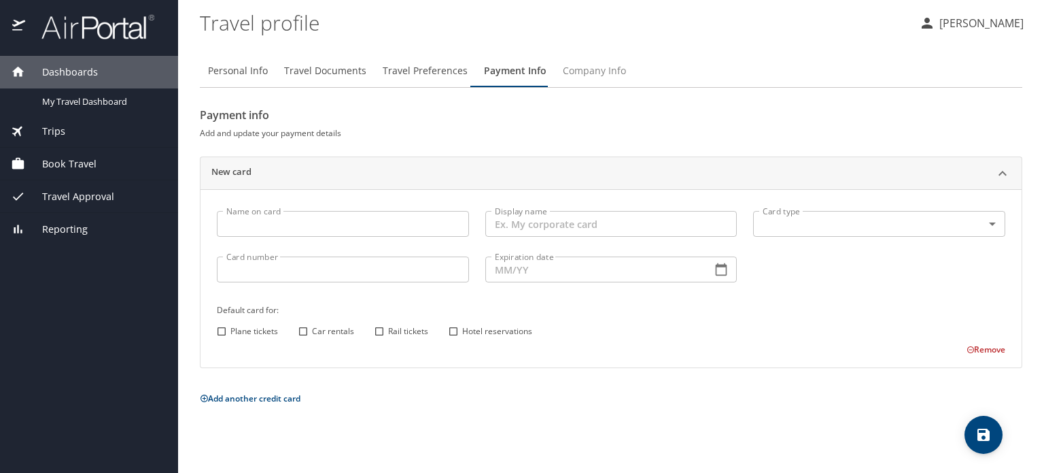
click at [589, 71] on span "Company Info" at bounding box center [594, 71] width 63 height 17
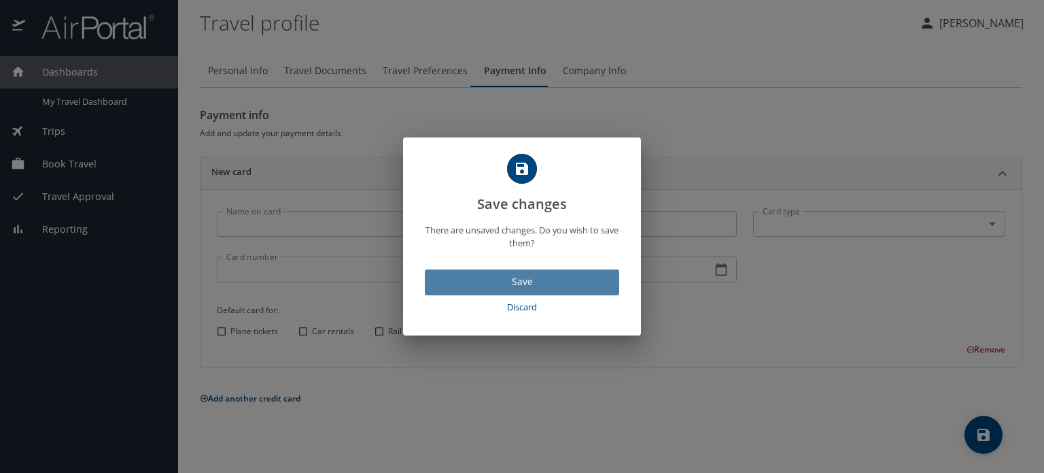
click at [532, 277] on span "Save" at bounding box center [522, 281] width 173 height 17
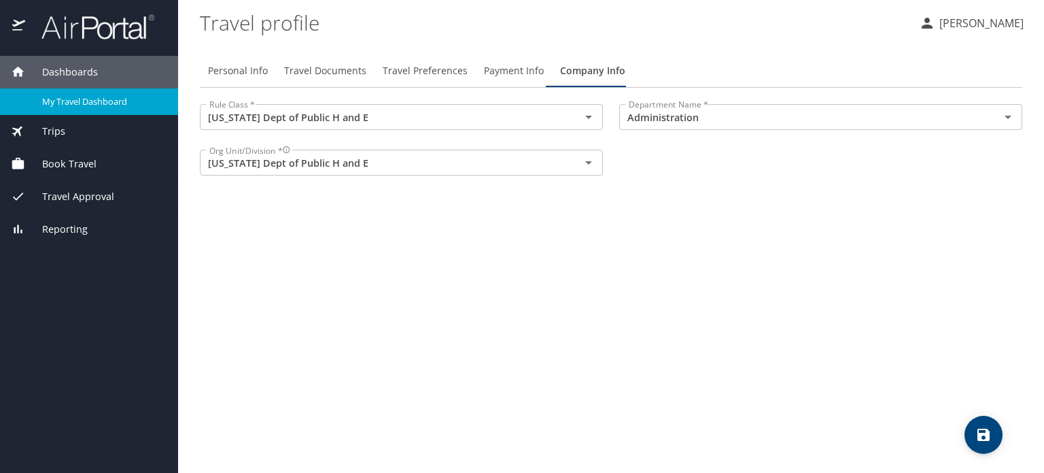
click at [50, 94] on div "My Travel Dashboard" at bounding box center [89, 102] width 156 height 16
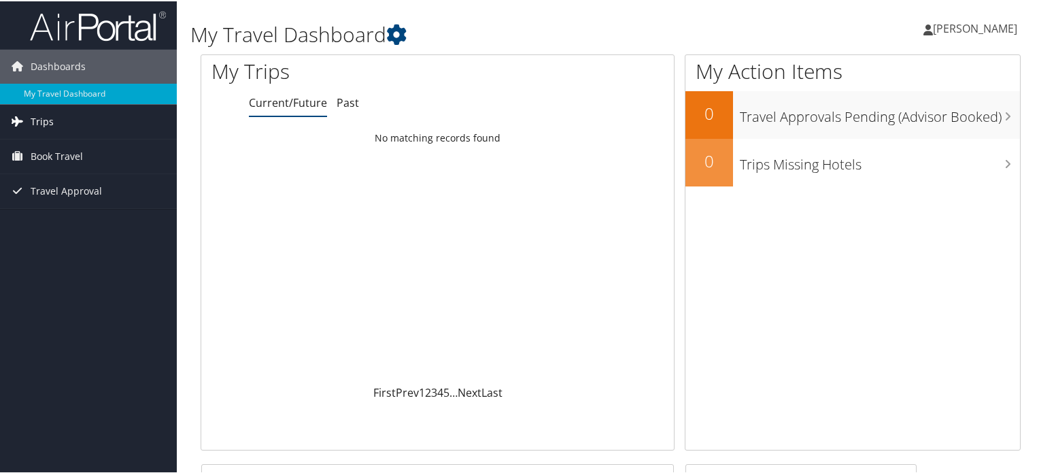
click at [48, 119] on span "Trips" at bounding box center [42, 120] width 23 height 34
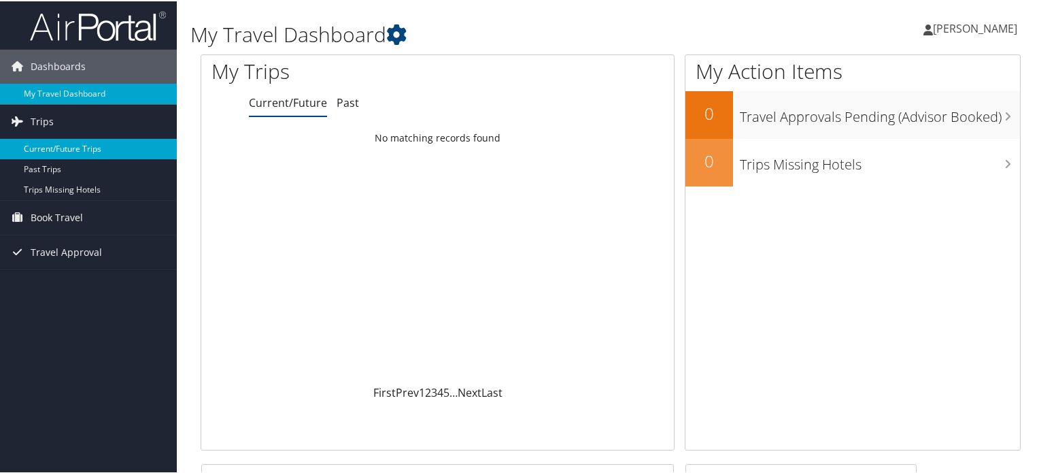
click at [48, 149] on link "Current/Future Trips" at bounding box center [88, 147] width 177 height 20
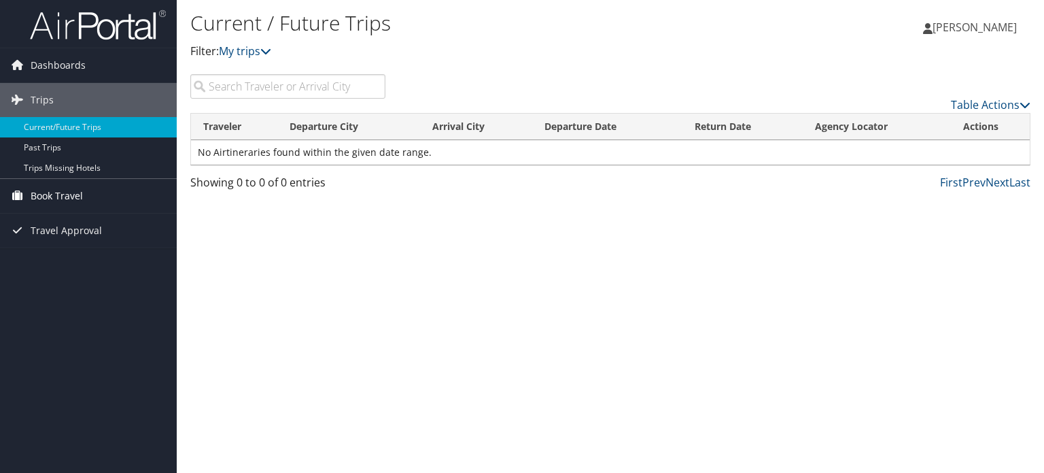
click at [37, 193] on span "Book Travel" at bounding box center [57, 196] width 52 height 34
click at [59, 289] on span "Travel Approval" at bounding box center [66, 292] width 71 height 34
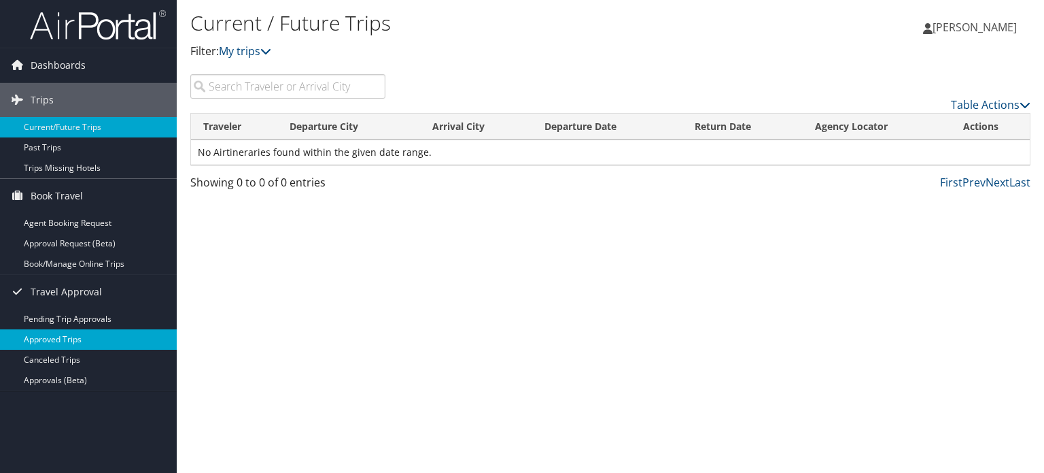
click at [59, 339] on link "Approved Trips" at bounding box center [88, 339] width 177 height 20
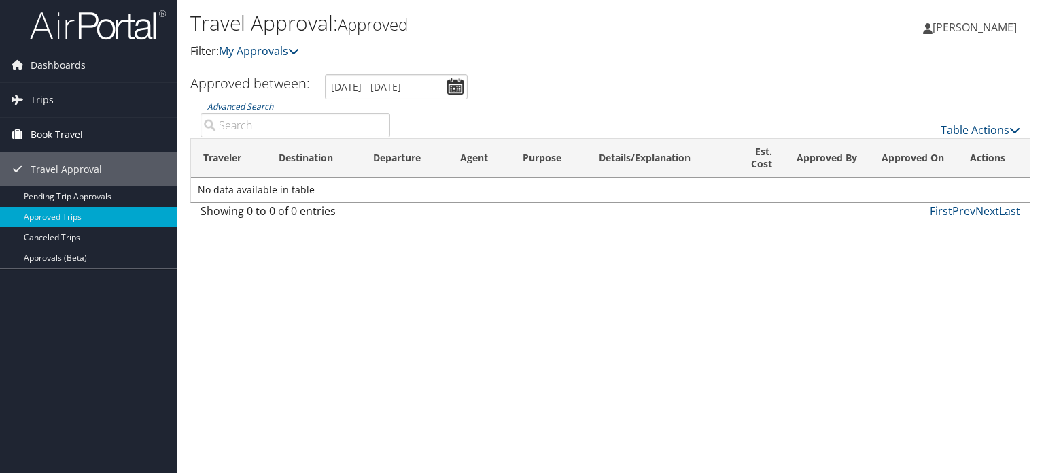
click at [49, 132] on span "Book Travel" at bounding box center [57, 135] width 52 height 34
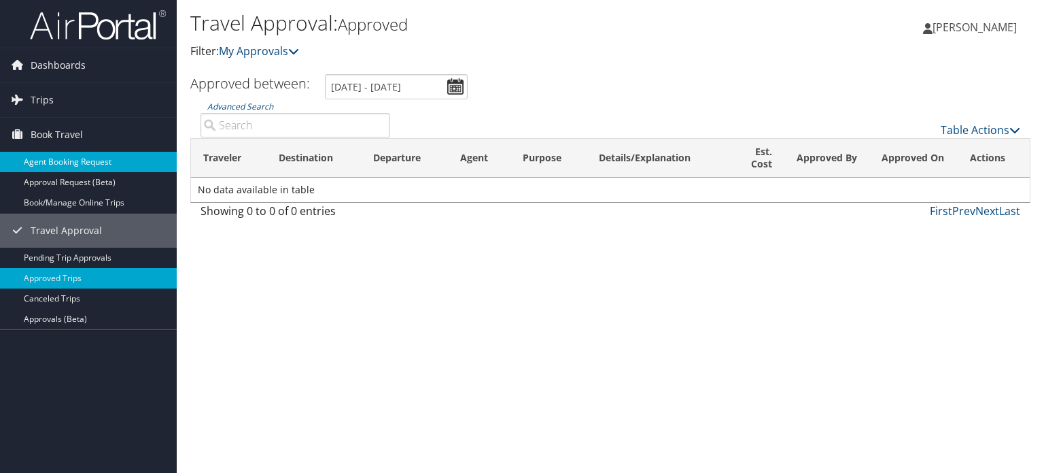
click at [52, 160] on link "Agent Booking Request" at bounding box center [88, 162] width 177 height 20
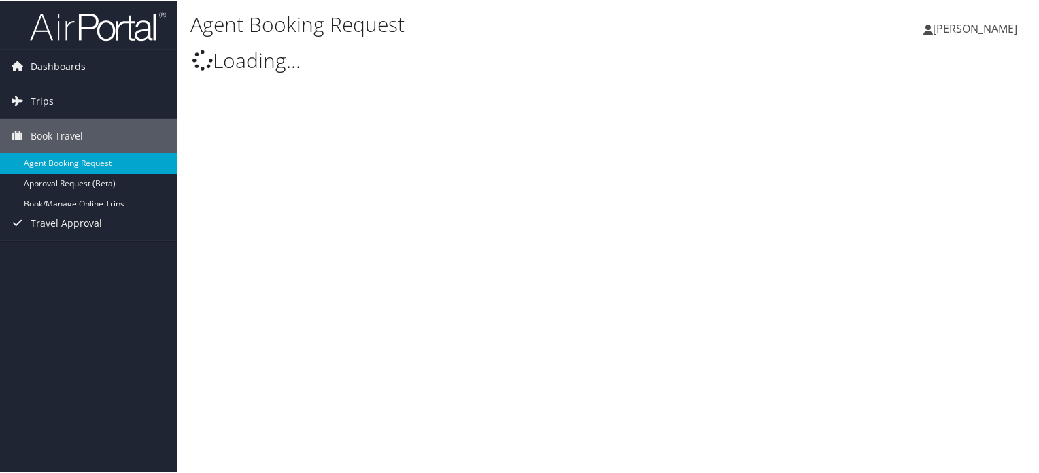
select select "[EMAIL_ADDRESS][DOMAIN_NAME]"
